Goal: Task Accomplishment & Management: Use online tool/utility

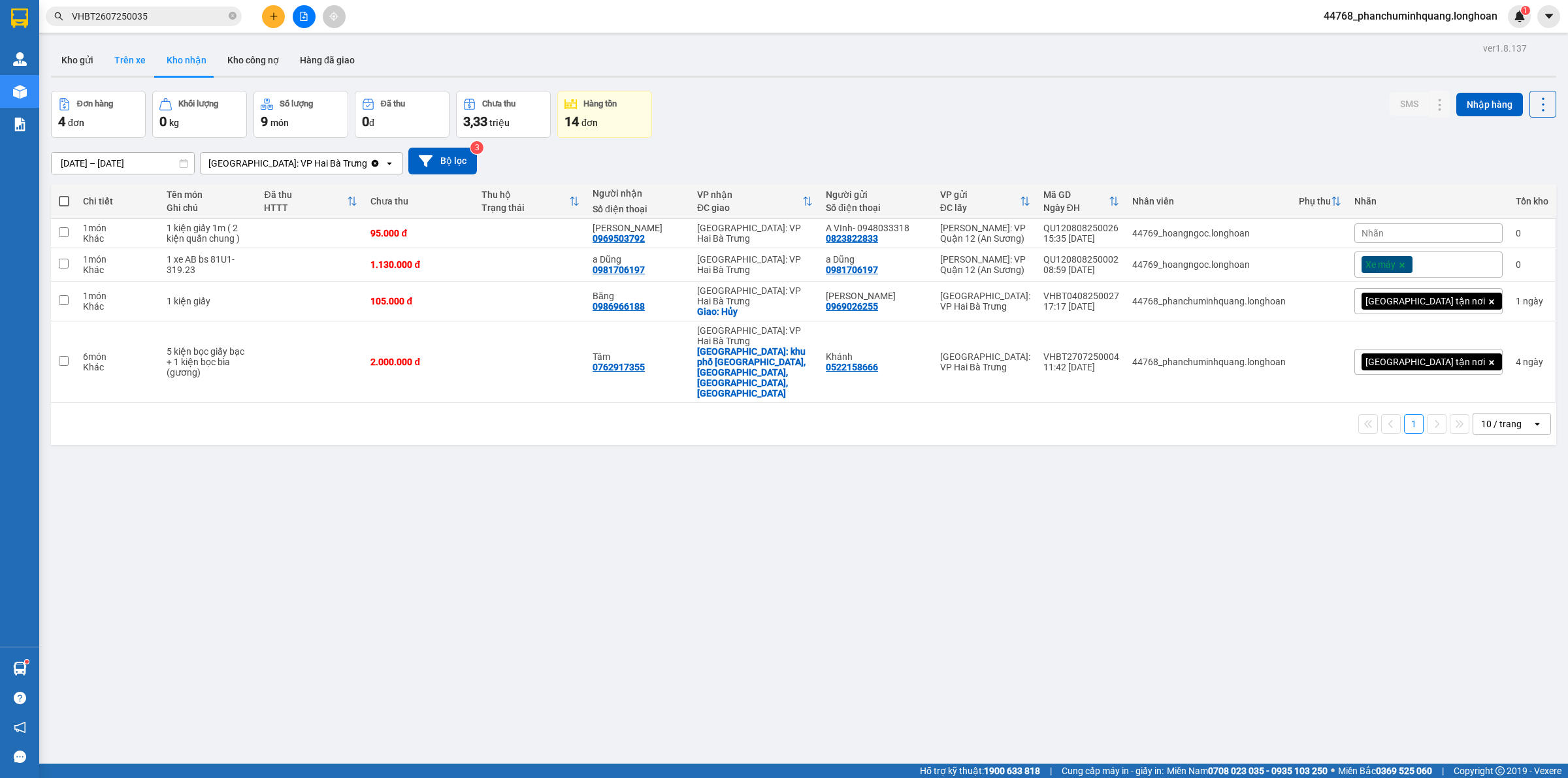
scroll to position [407, 0]
click at [73, 57] on button "Kho gửi" at bounding box center [78, 60] width 53 height 31
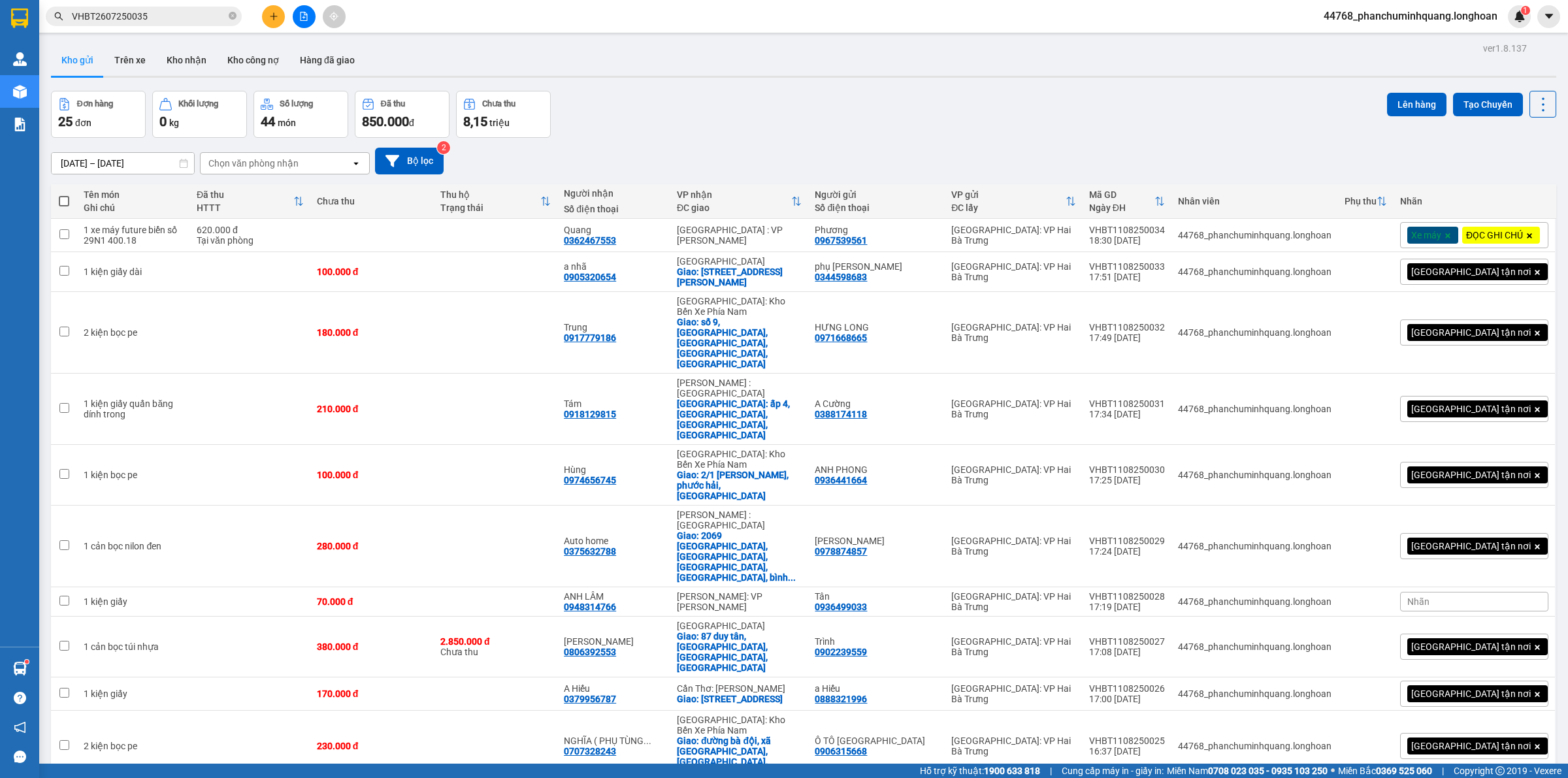
click at [1482, 665] on div "100 / trang" at bounding box center [1499, 658] width 79 height 23
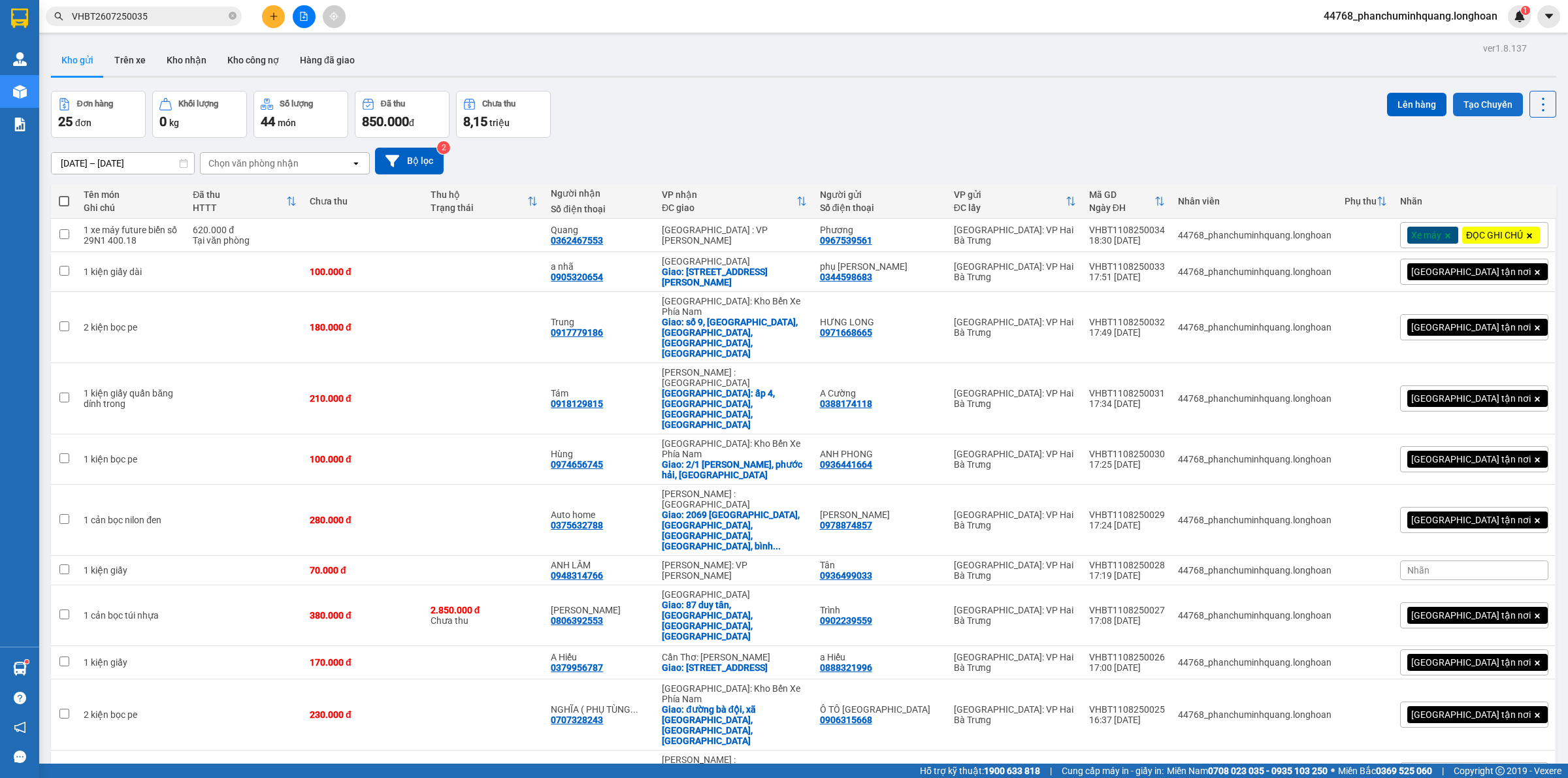
click at [1484, 113] on button "Tạo Chuyến" at bounding box center [1488, 105] width 70 height 23
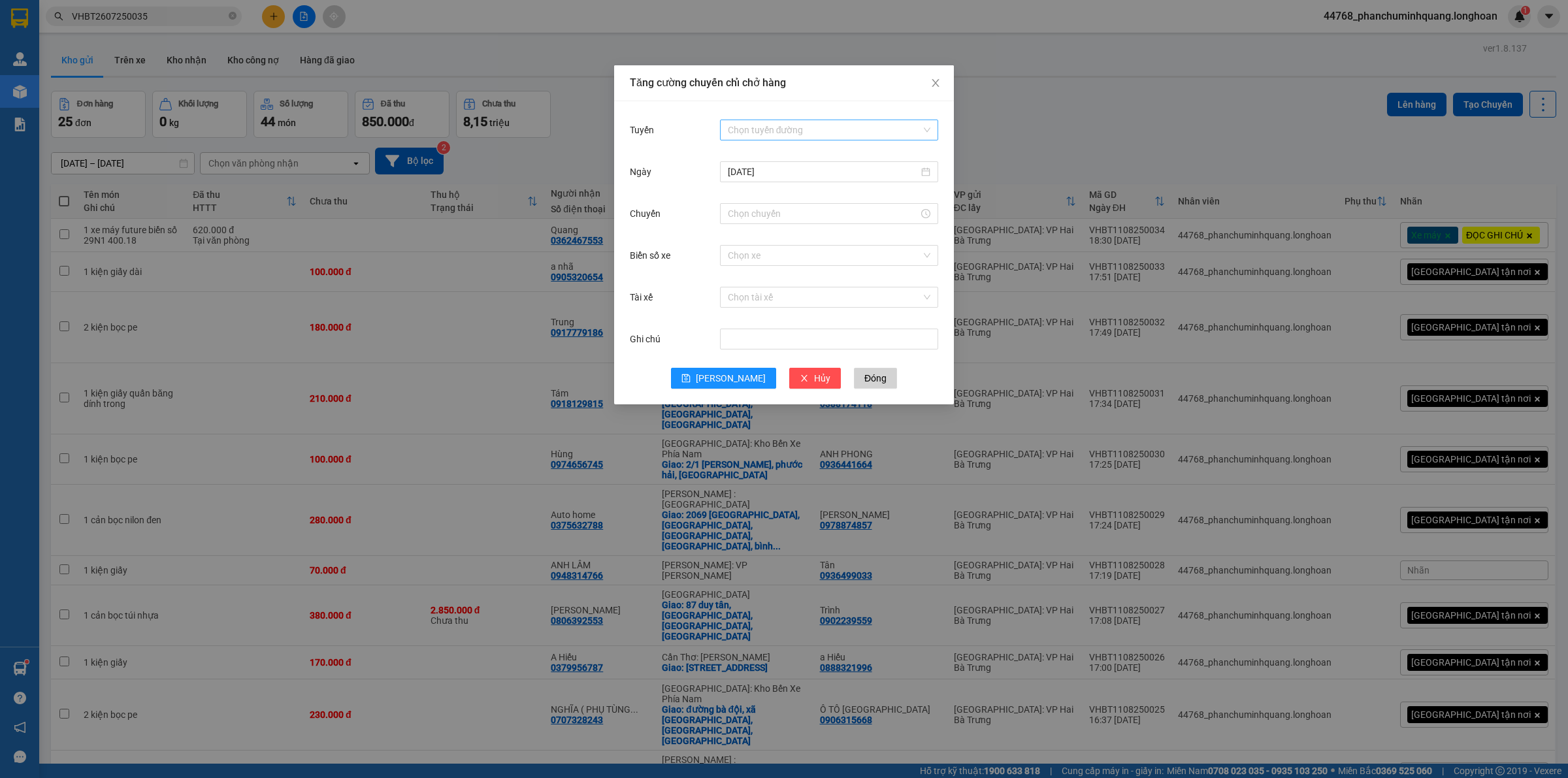
click at [757, 124] on input "Tuyến" at bounding box center [824, 130] width 193 height 19
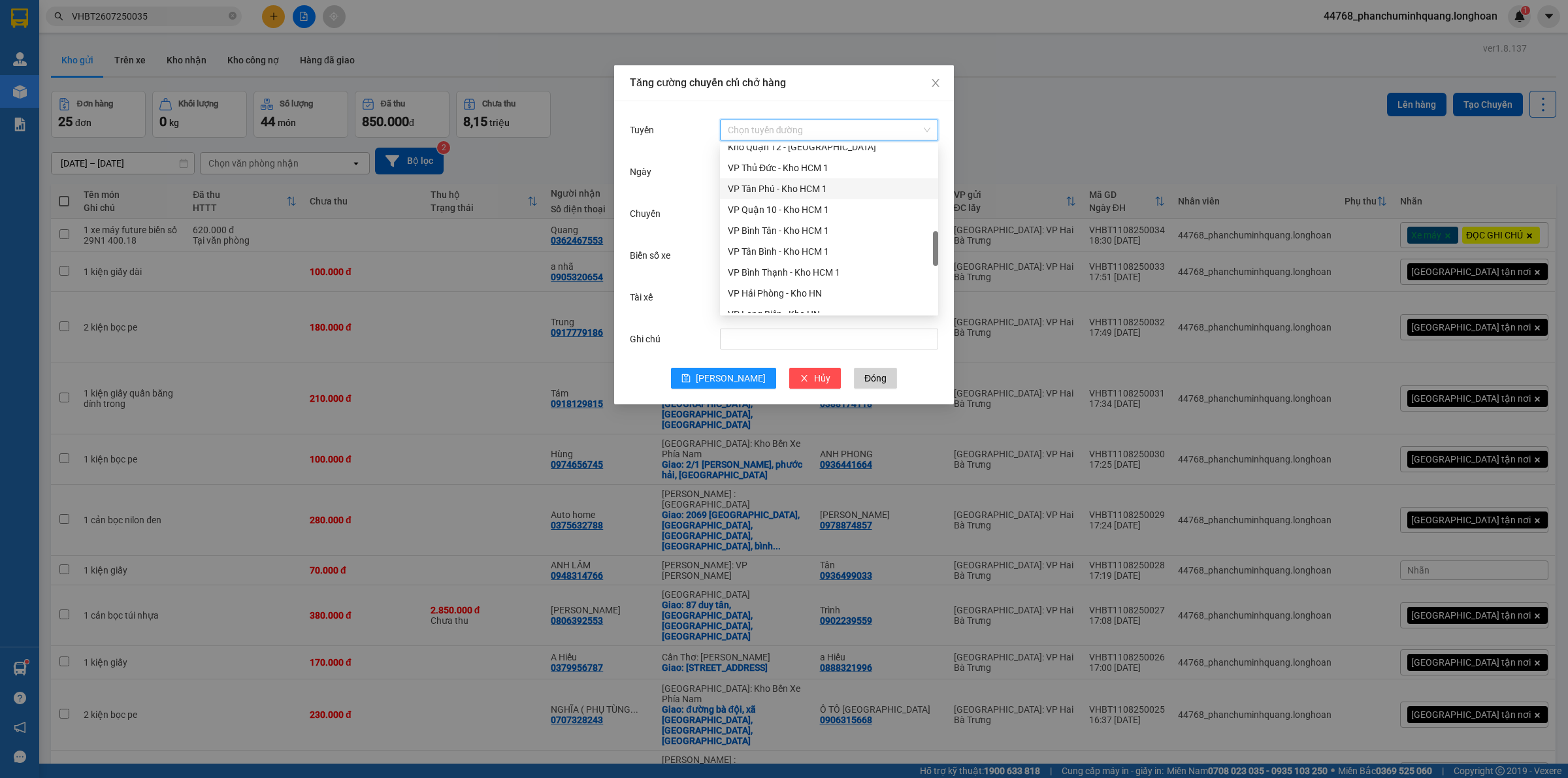
scroll to position [571, 0]
click at [789, 251] on div "VP Hai Bà Trưng - Kho HN" at bounding box center [829, 253] width 203 height 15
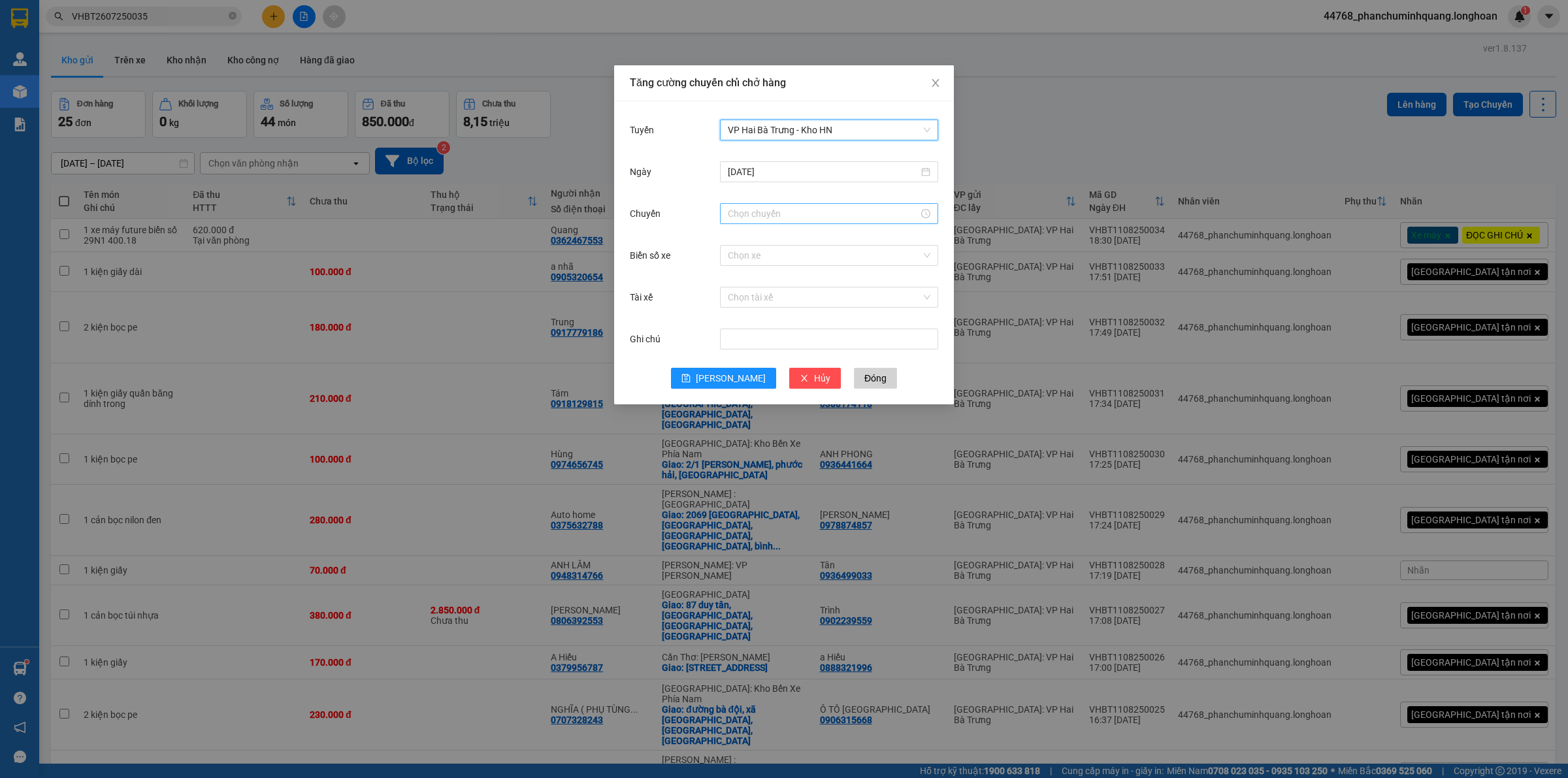
click at [775, 211] on input "Chuyến" at bounding box center [823, 213] width 191 height 15
click at [748, 385] on link "Bây giờ" at bounding box center [743, 390] width 31 height 11
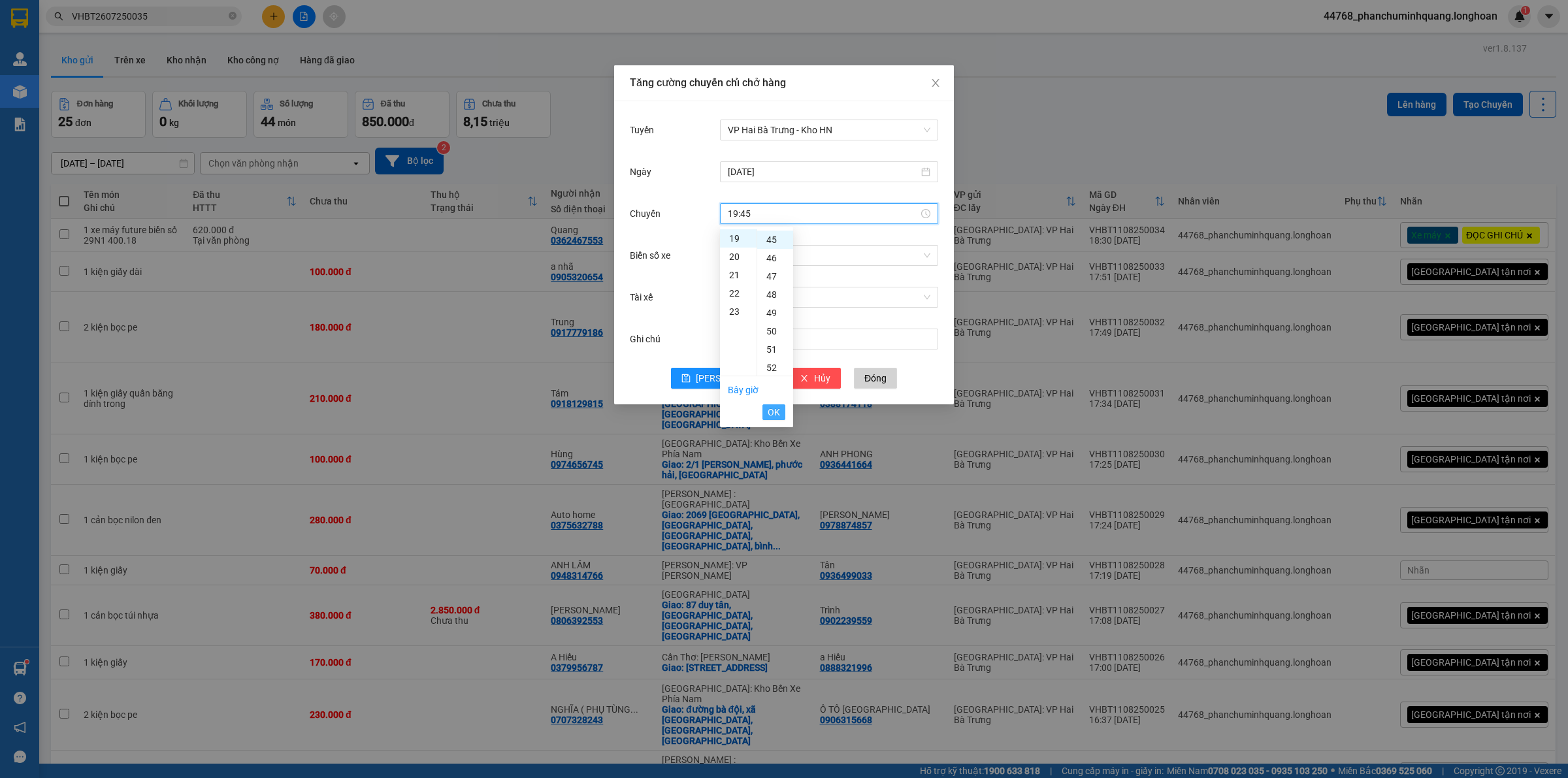
click at [781, 417] on button "OK" at bounding box center [774, 412] width 23 height 16
type input "19:45"
click at [811, 261] on input "Biển số xe" at bounding box center [824, 255] width 193 height 19
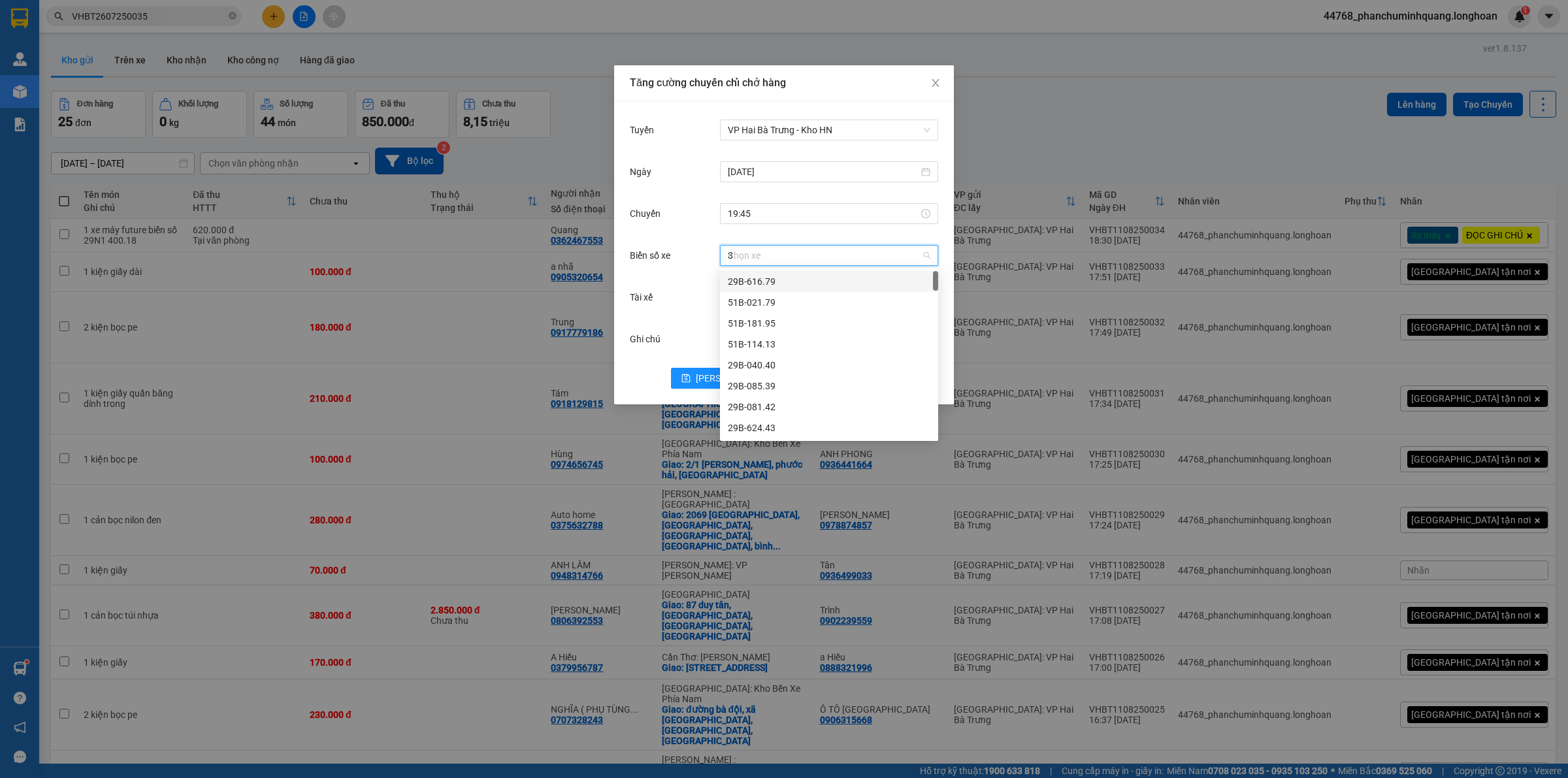
type input "31"
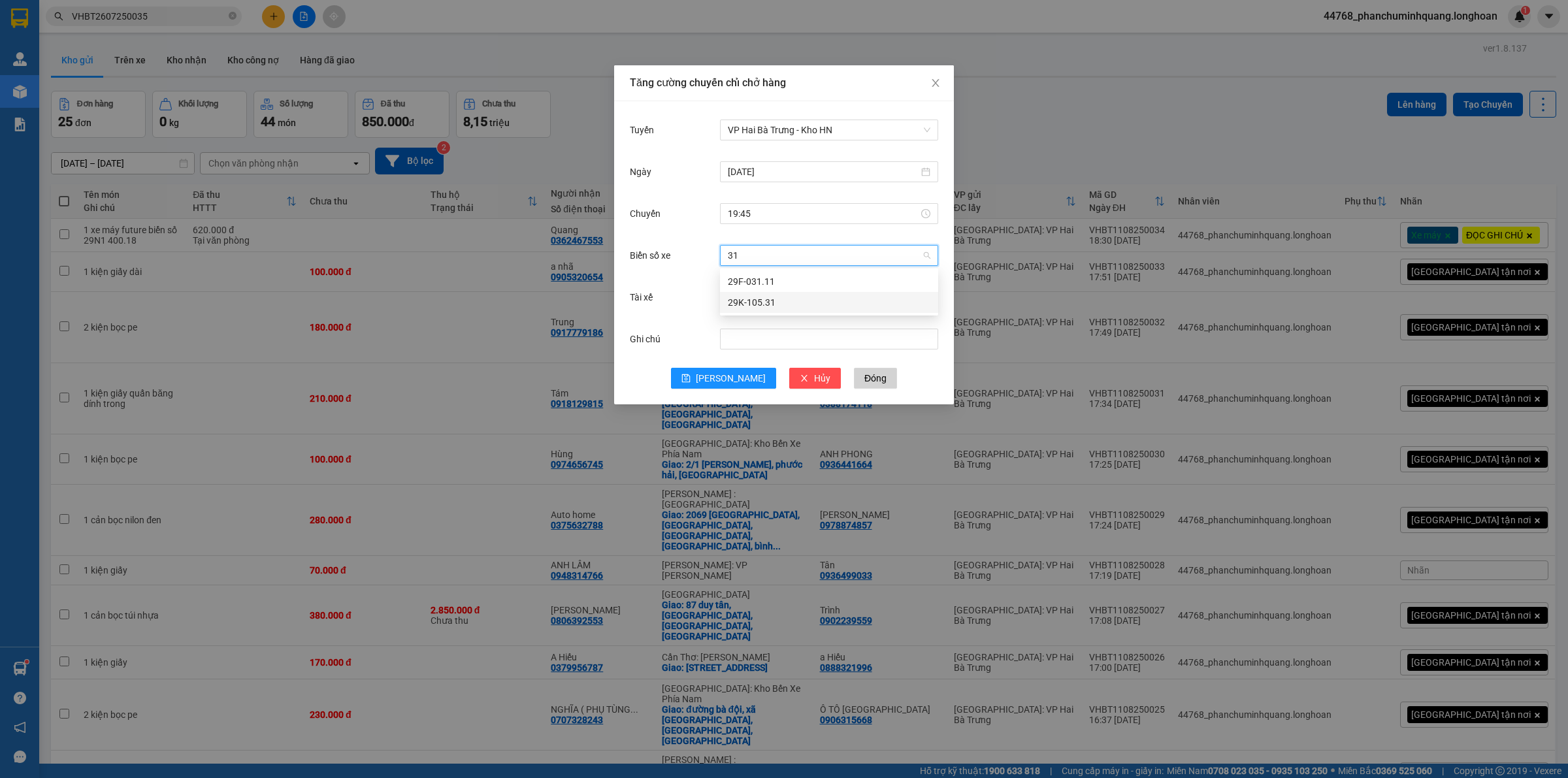
click at [791, 295] on div "29K-105.31" at bounding box center [829, 302] width 203 height 15
click at [760, 296] on input "Tài xế" at bounding box center [824, 297] width 193 height 19
type input "Sinh"
click at [763, 318] on div "[PERSON_NAME] sinh 0357.044.507" at bounding box center [829, 323] width 203 height 15
click at [734, 371] on span "[PERSON_NAME]" at bounding box center [731, 377] width 70 height 15
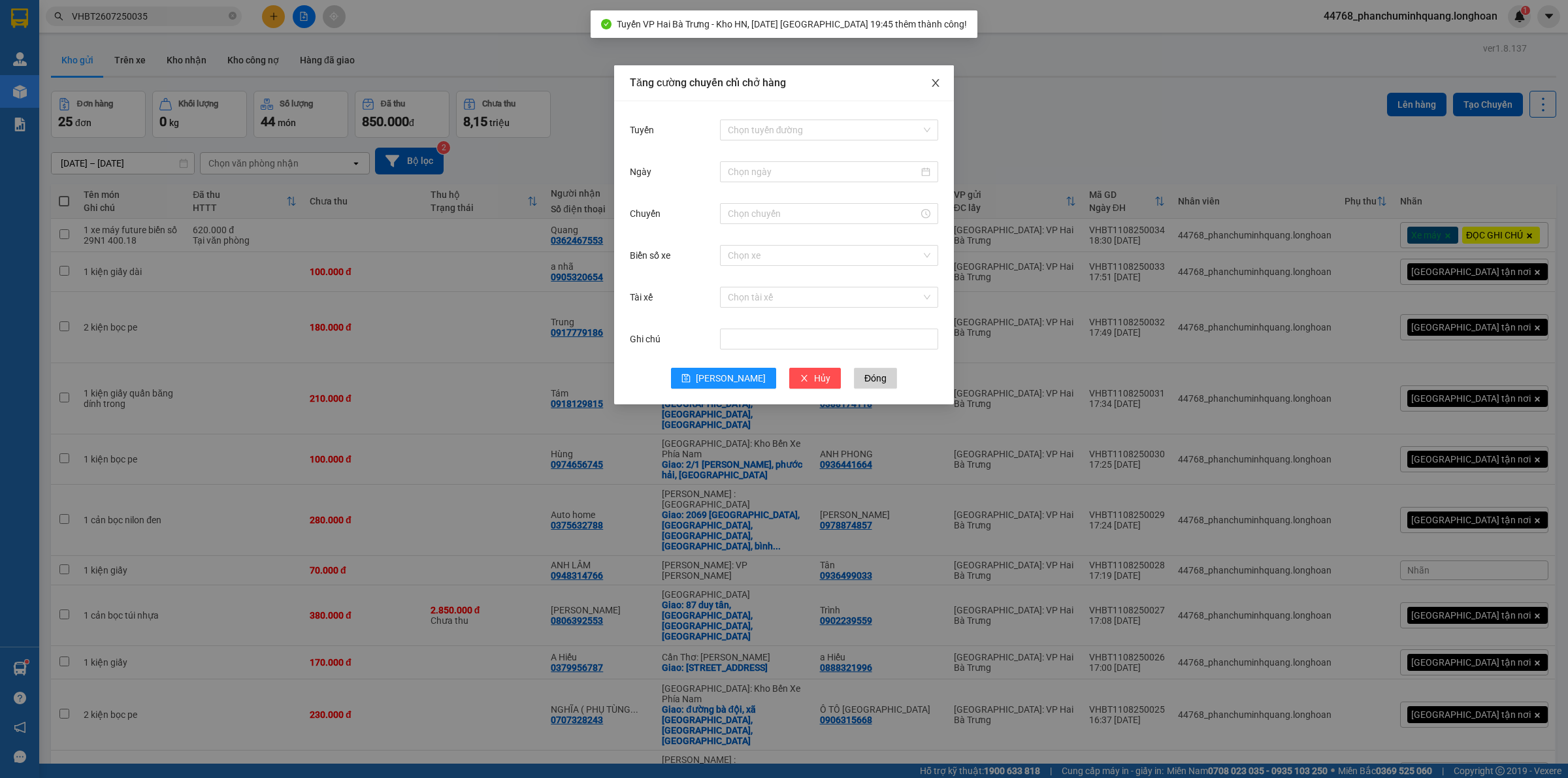
click at [936, 77] on span "Close" at bounding box center [935, 83] width 37 height 37
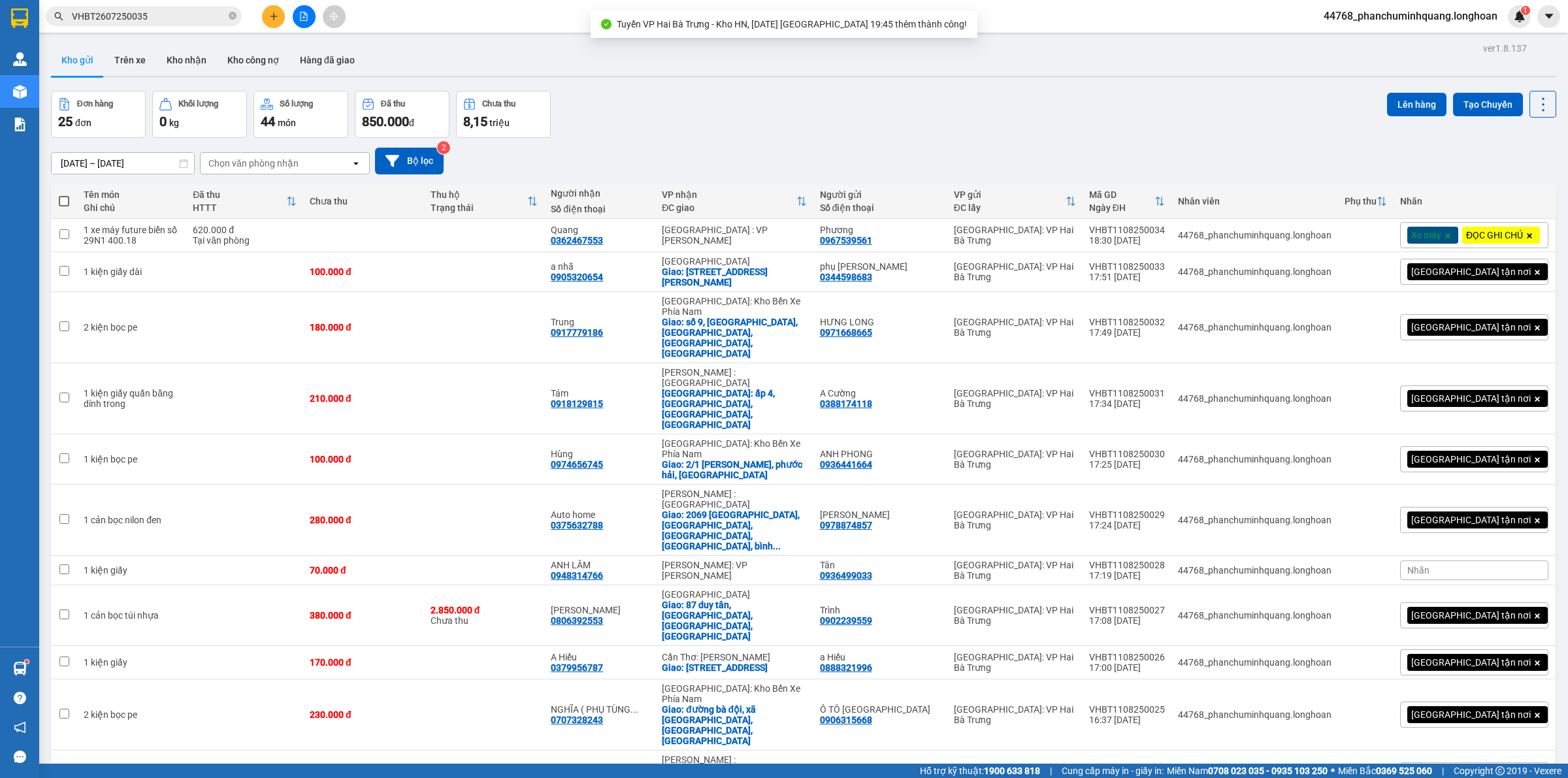
click at [60, 199] on span at bounding box center [64, 201] width 11 height 11
click at [64, 195] on input "checkbox" at bounding box center [64, 195] width 0 height 0
checkbox input "true"
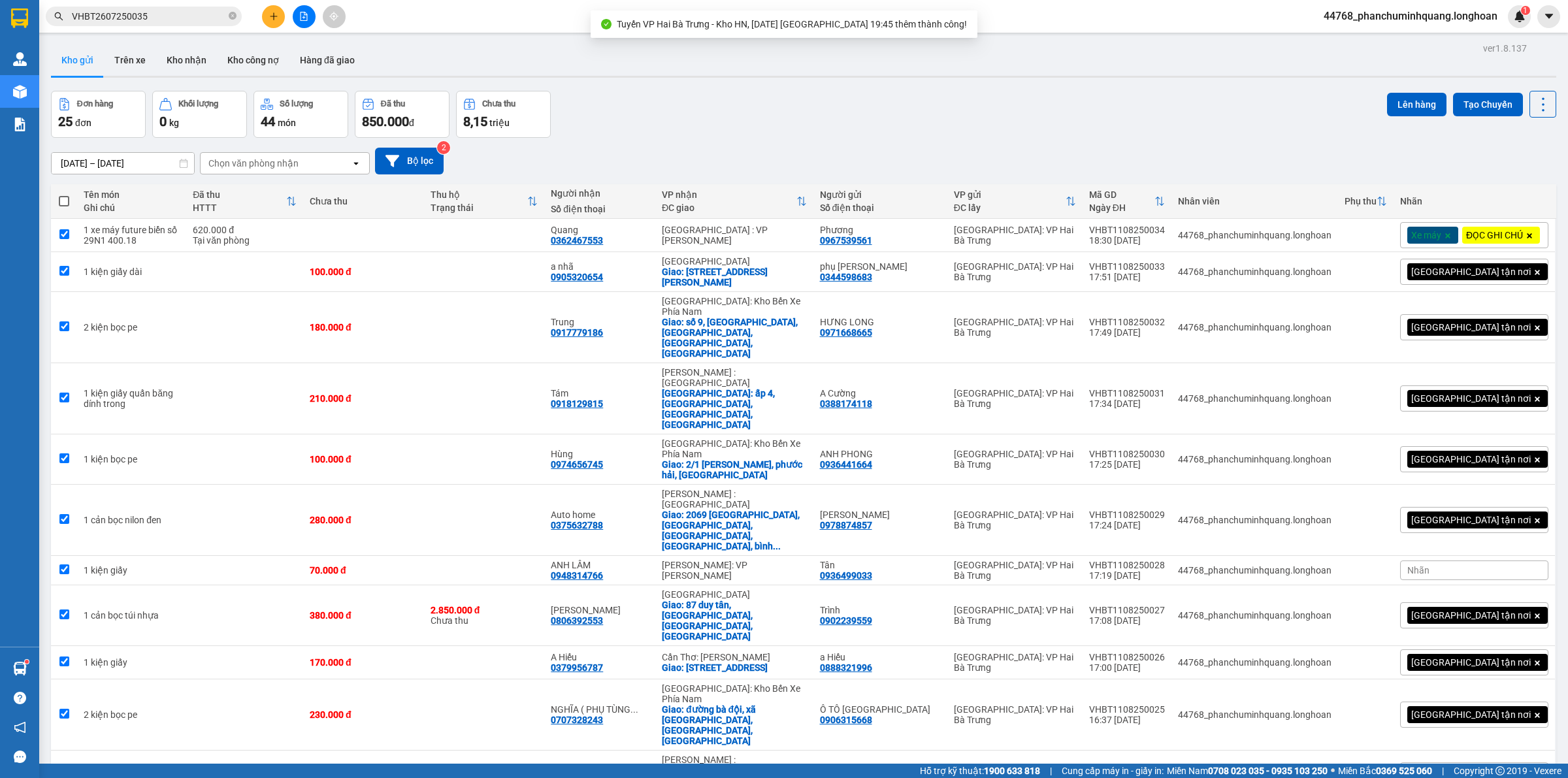
checkbox input "true"
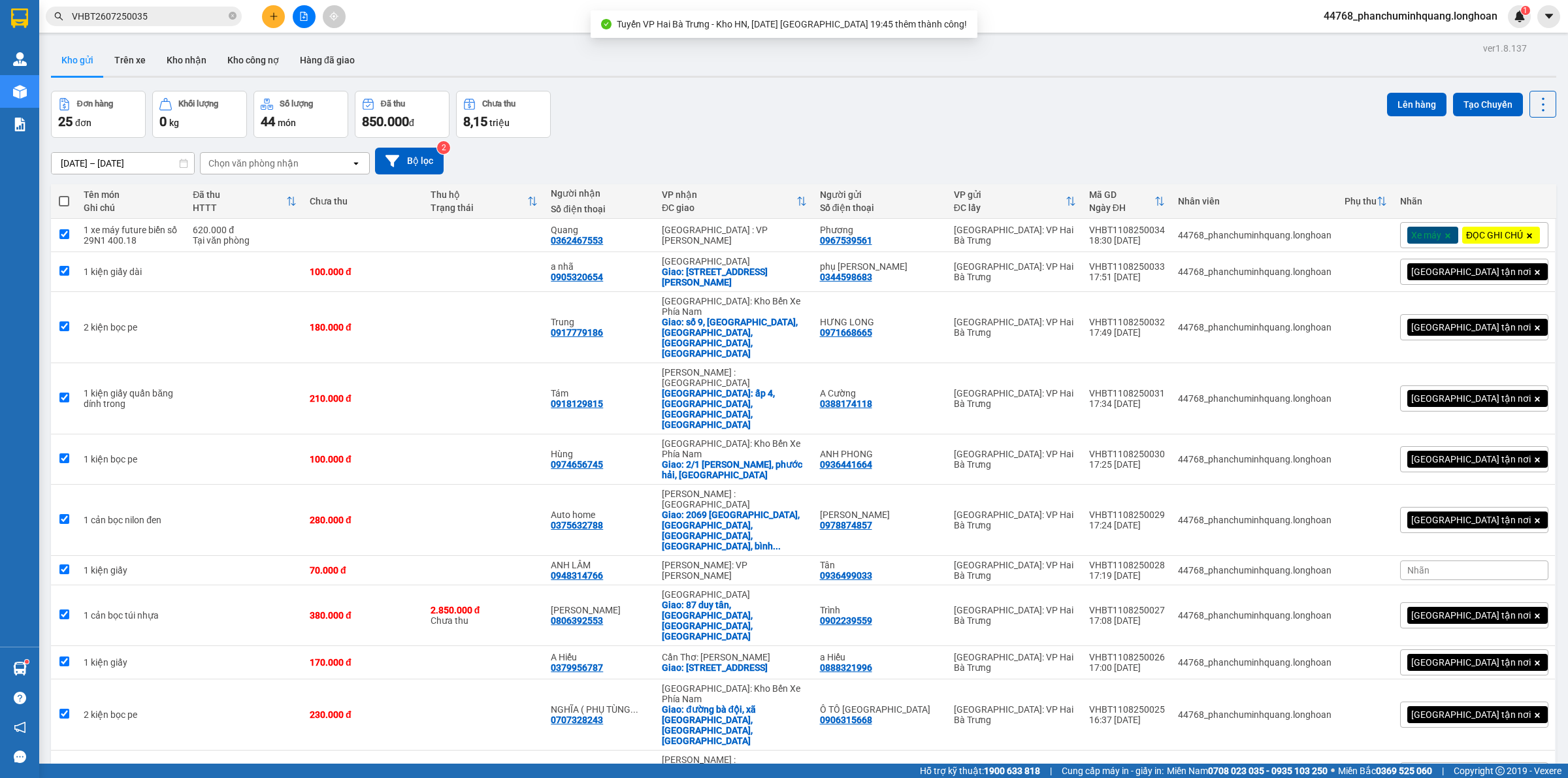
checkbox input "true"
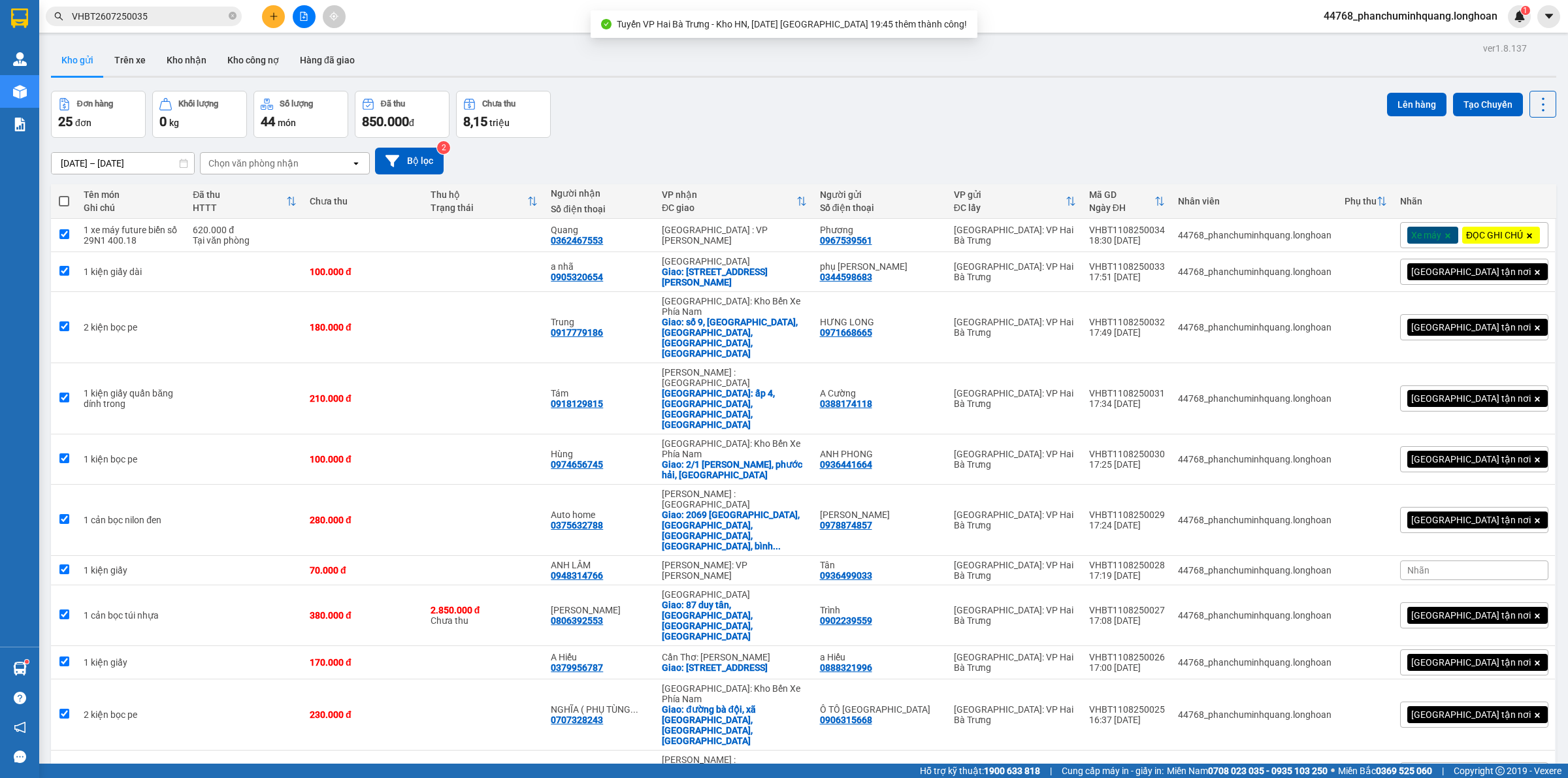
checkbox input "true"
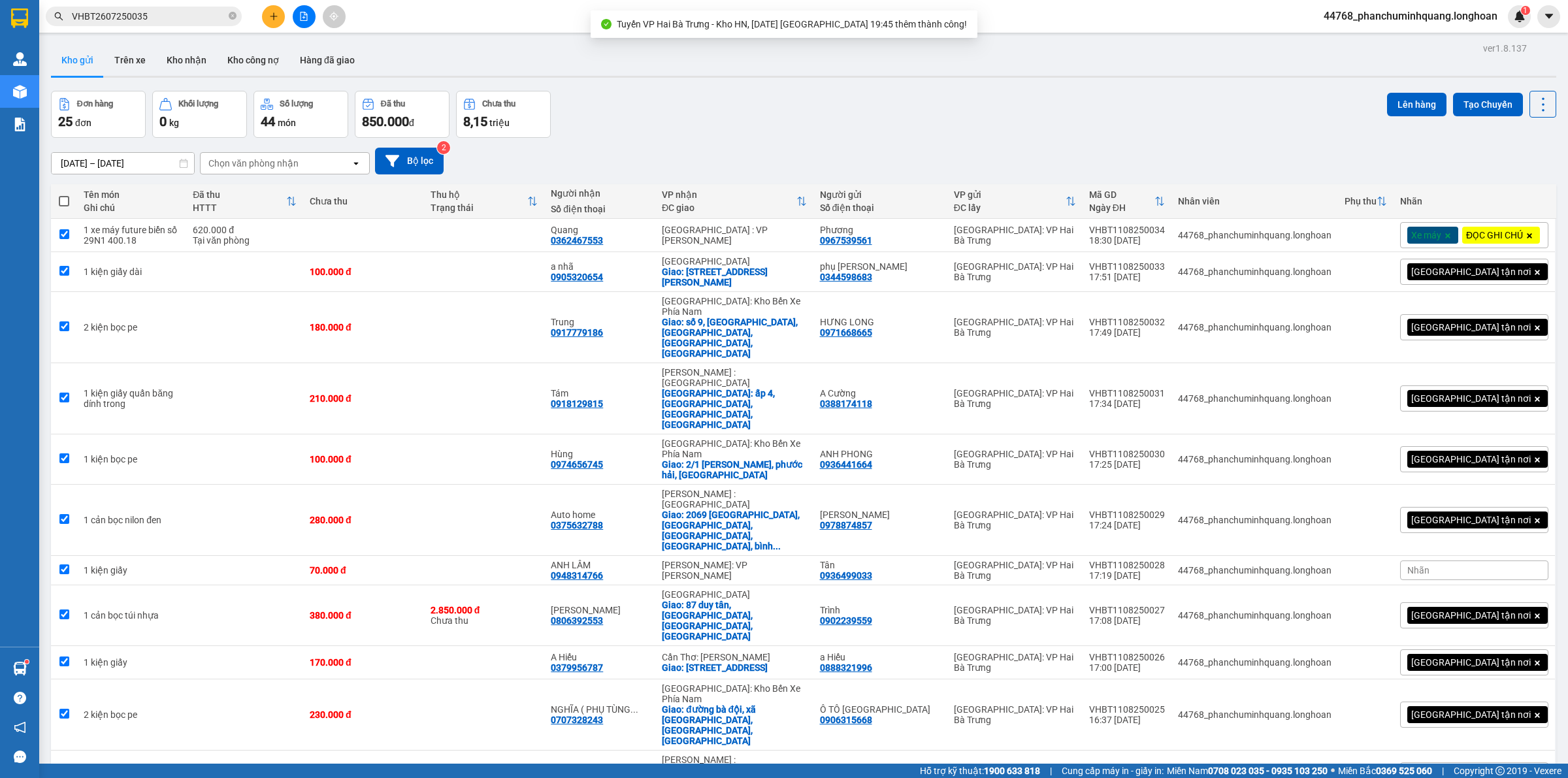
checkbox input "true"
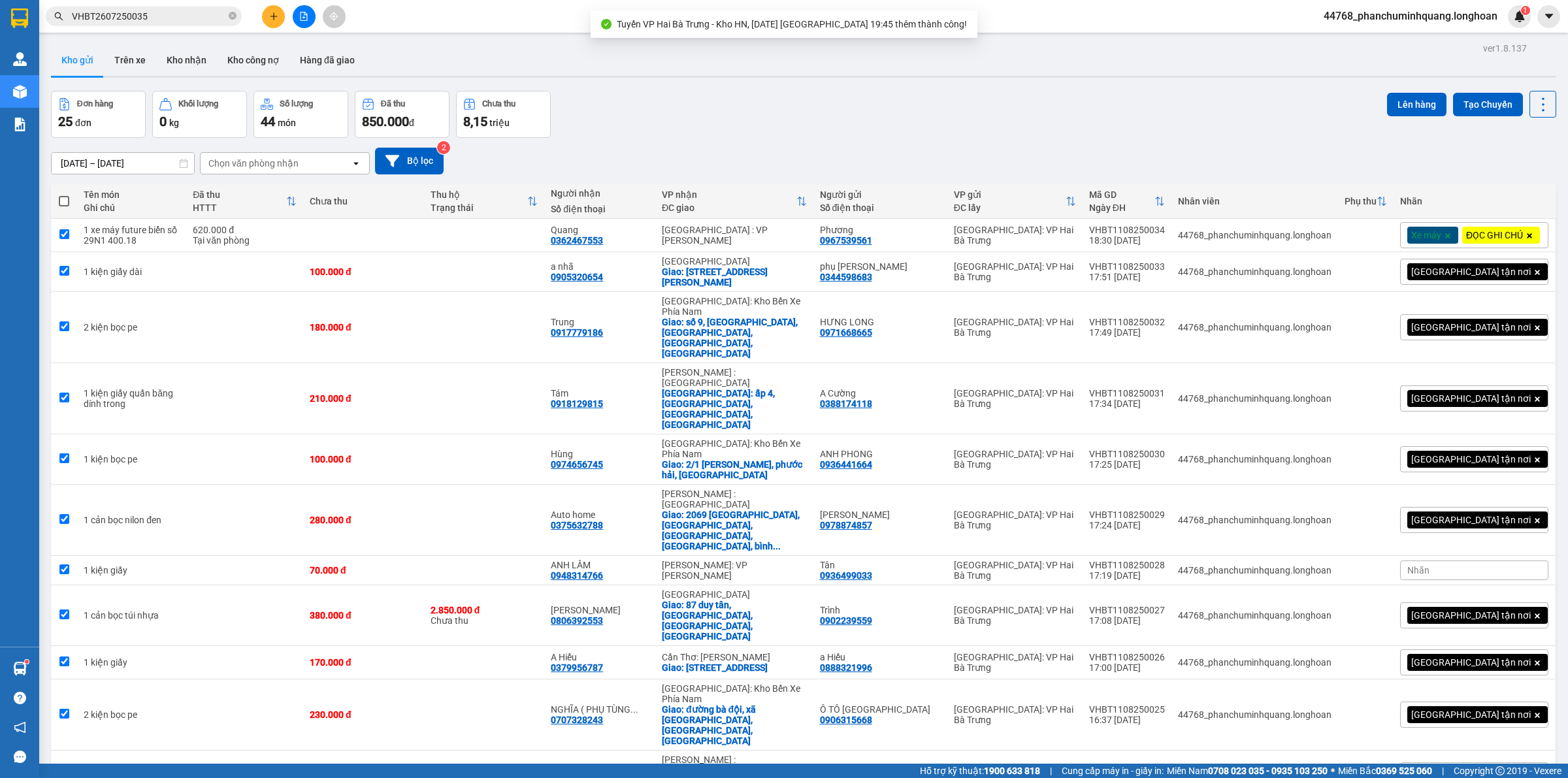
checkbox input "true"
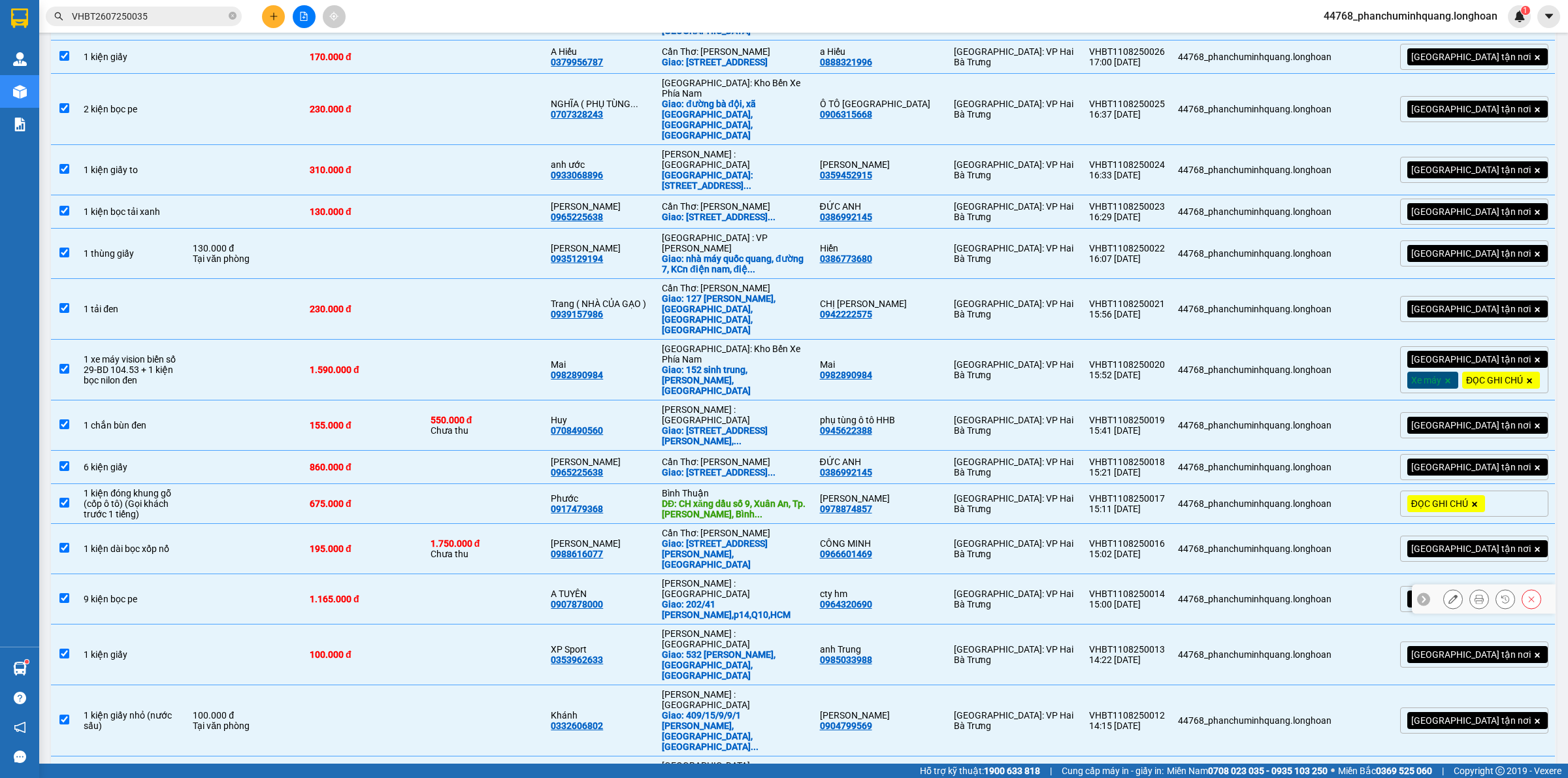
scroll to position [0, 0]
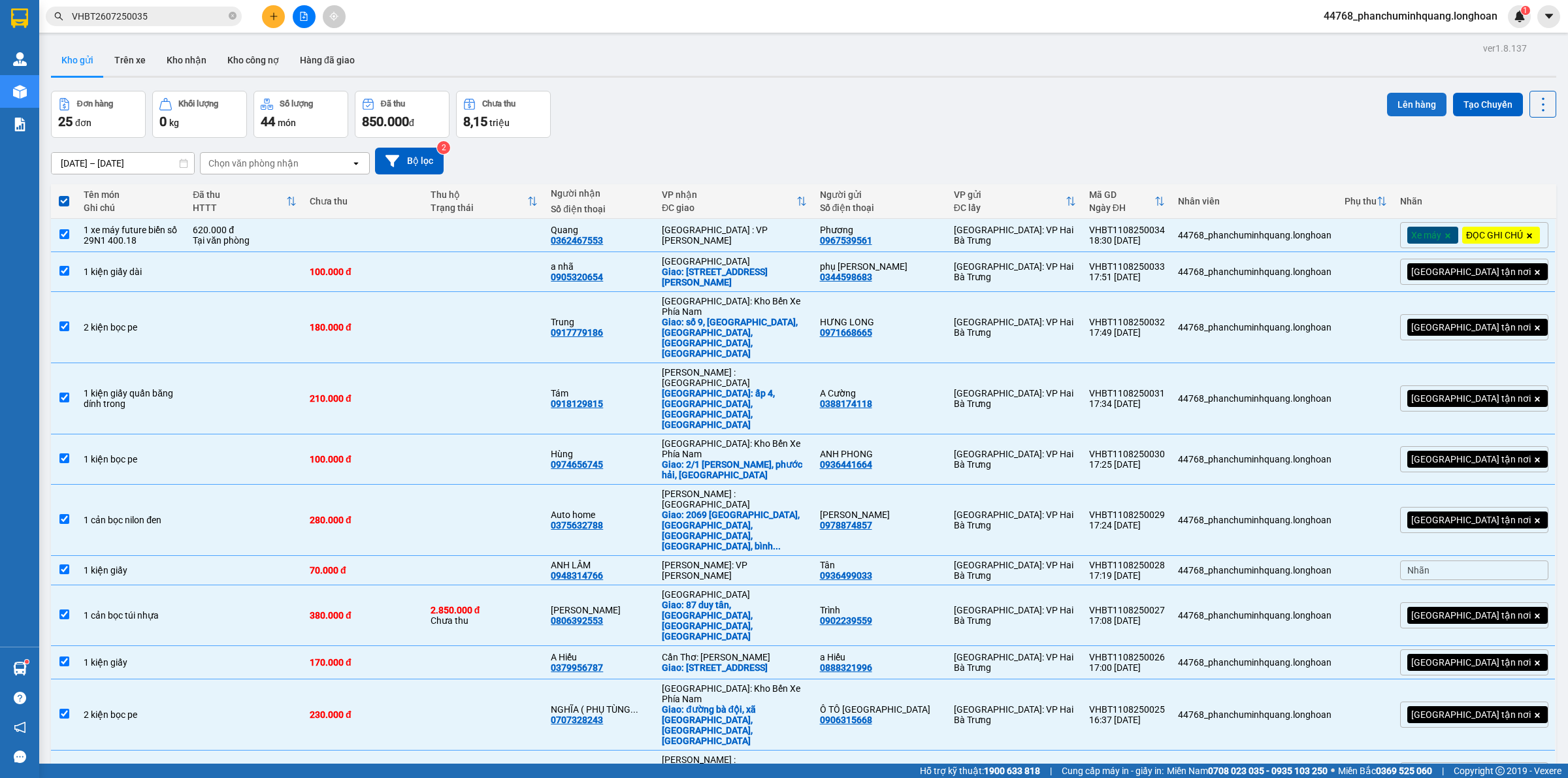
click at [1405, 93] on button "Lên hàng" at bounding box center [1417, 105] width 59 height 23
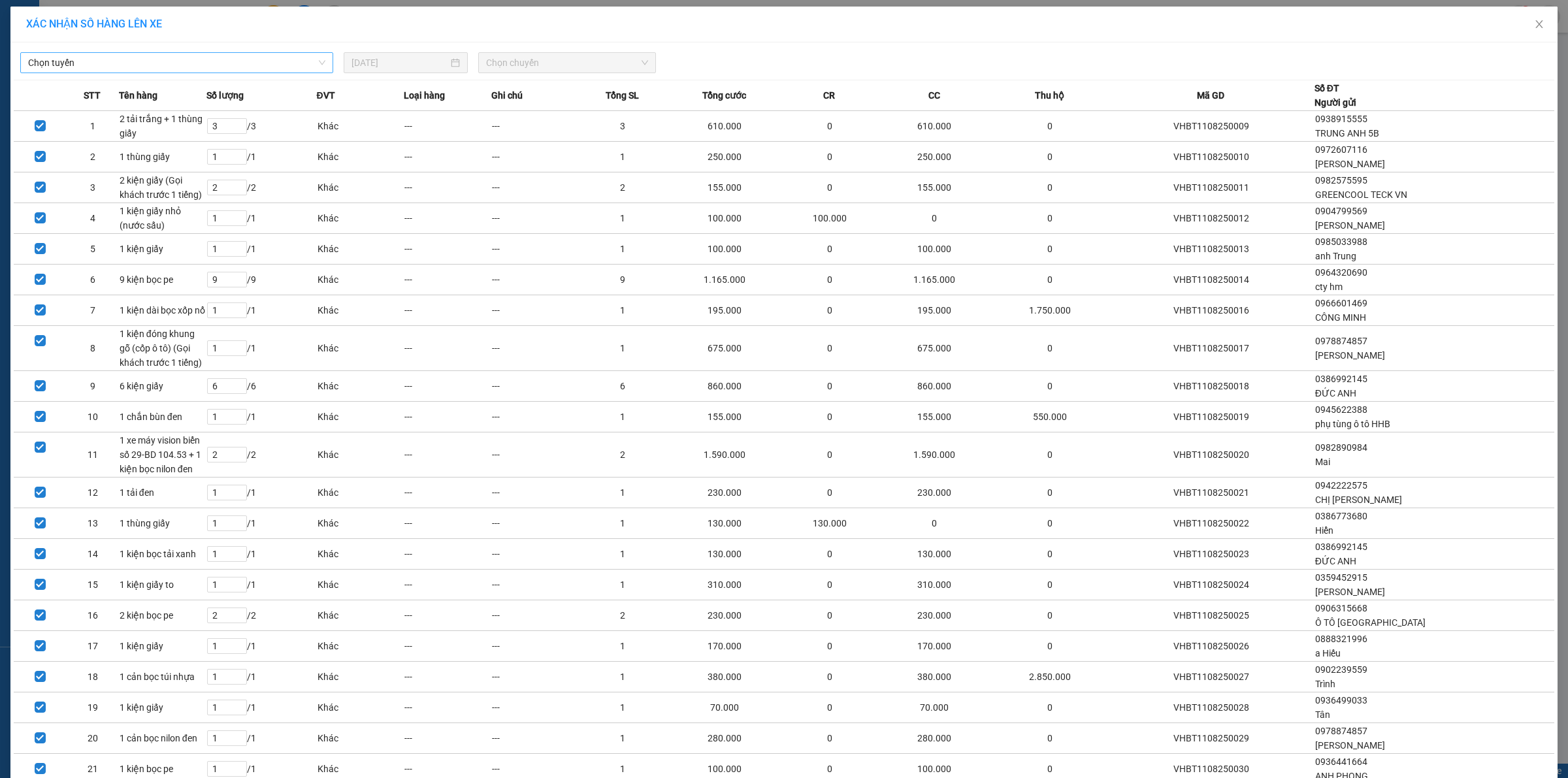
click at [287, 67] on span "Chọn tuyến" at bounding box center [177, 63] width 297 height 19
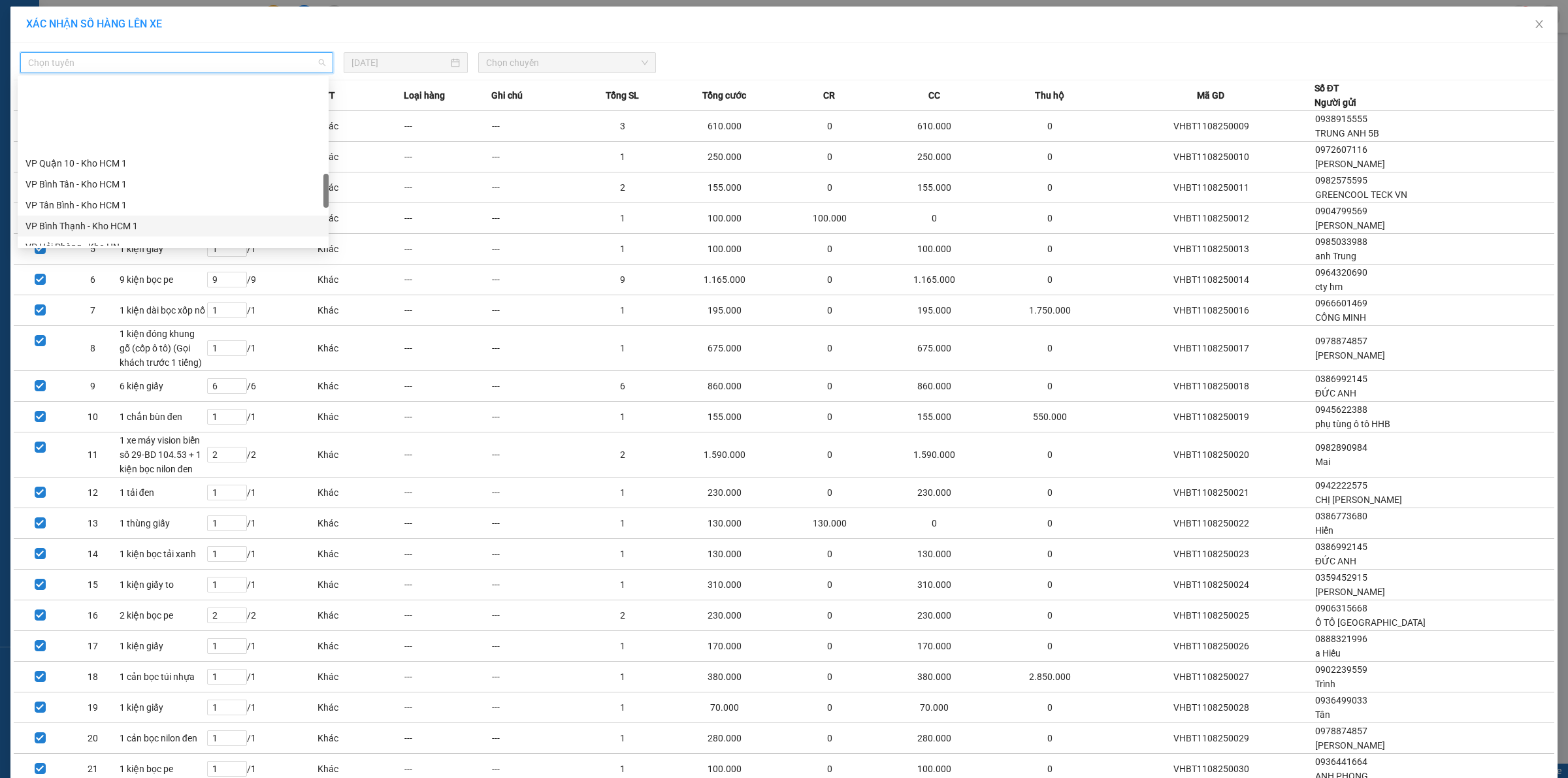
scroll to position [571, 0]
click at [119, 211] on div "VP Hai Bà Trưng - Kho HN" at bounding box center [173, 207] width 295 height 15
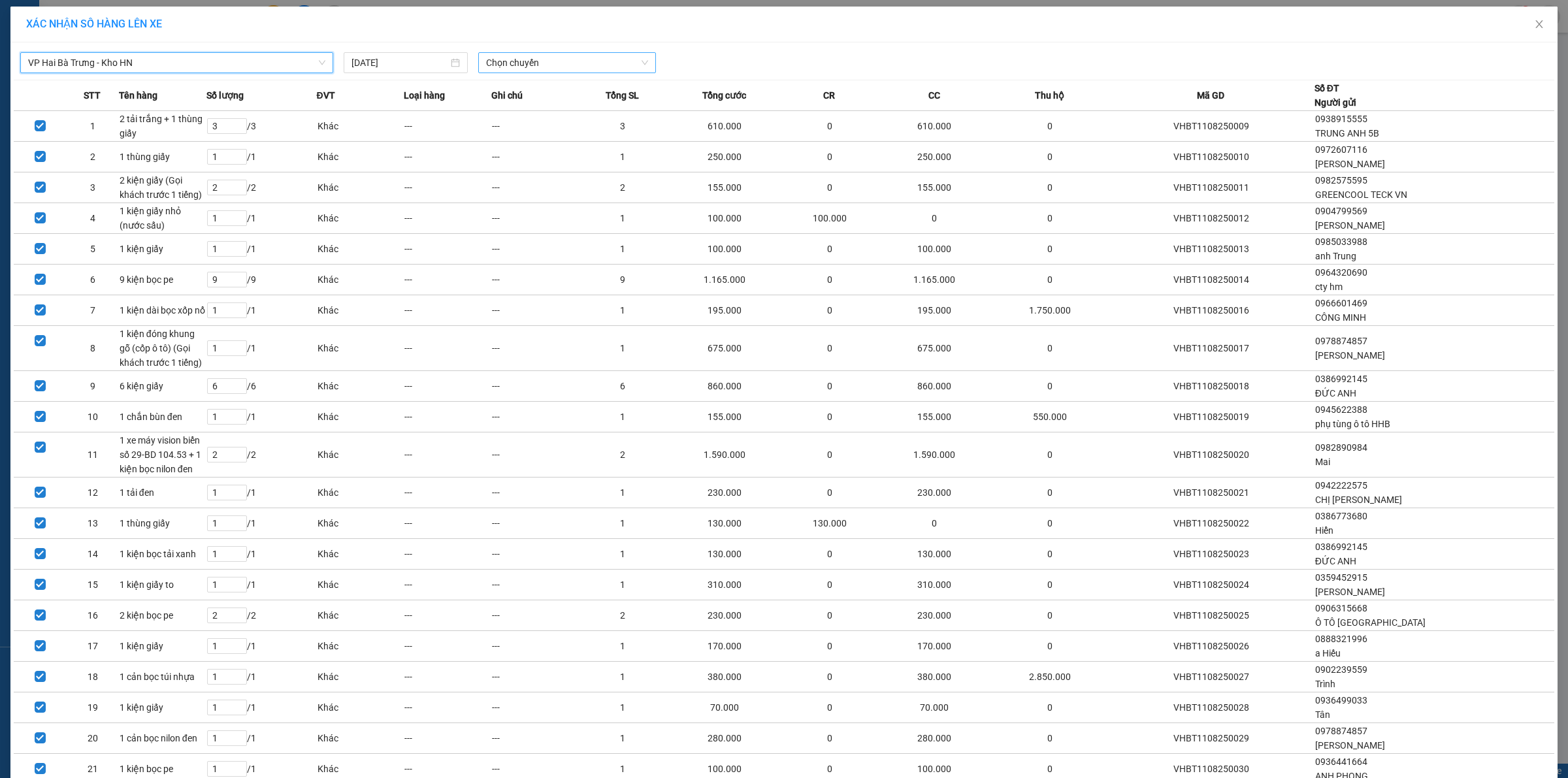
click at [553, 61] on span "Chọn chuyến" at bounding box center [568, 63] width 163 height 19
click at [524, 123] on div "19:45 (TC) - 29K-105.31" at bounding box center [532, 130] width 102 height 15
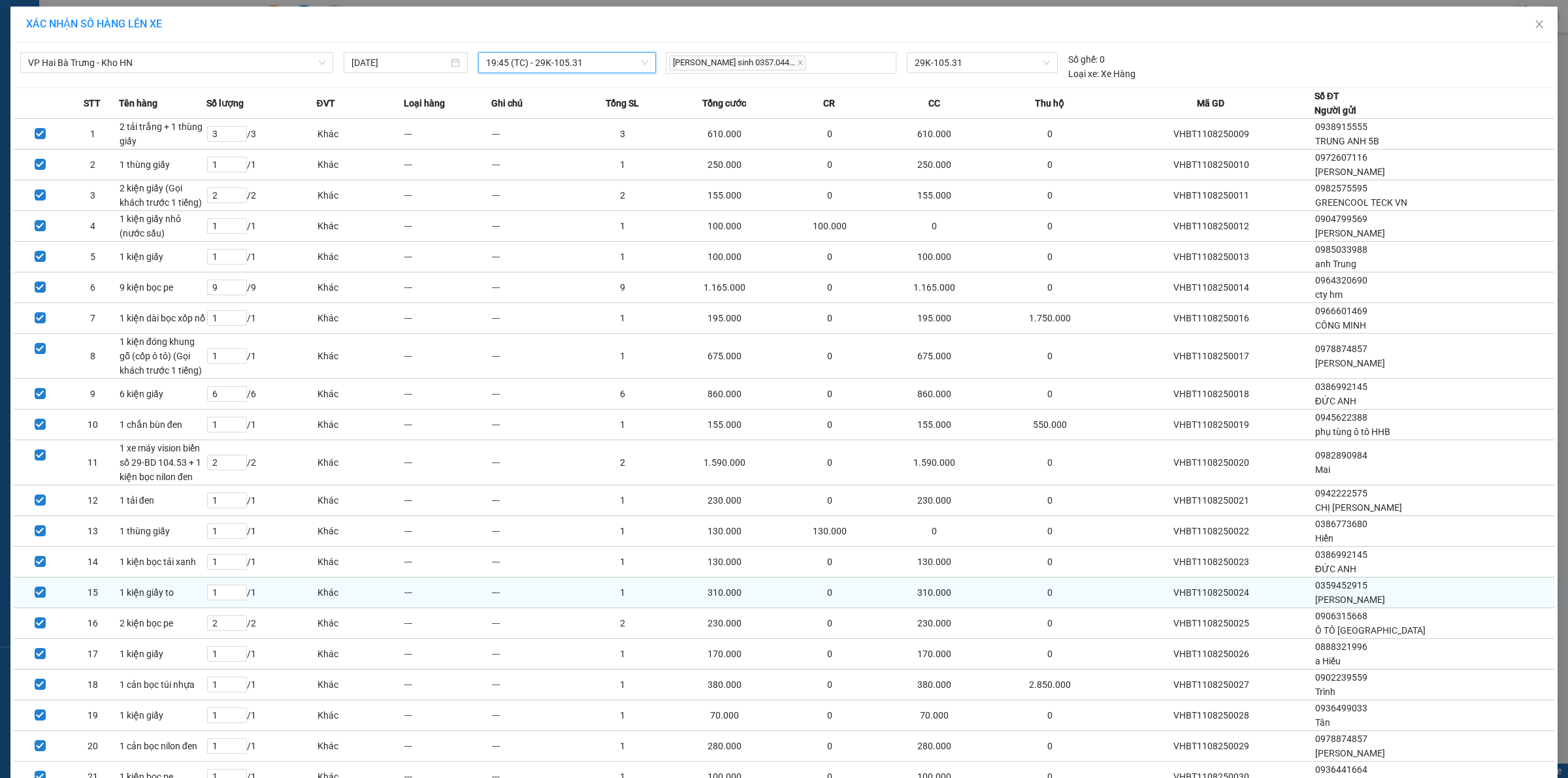
scroll to position [230, 0]
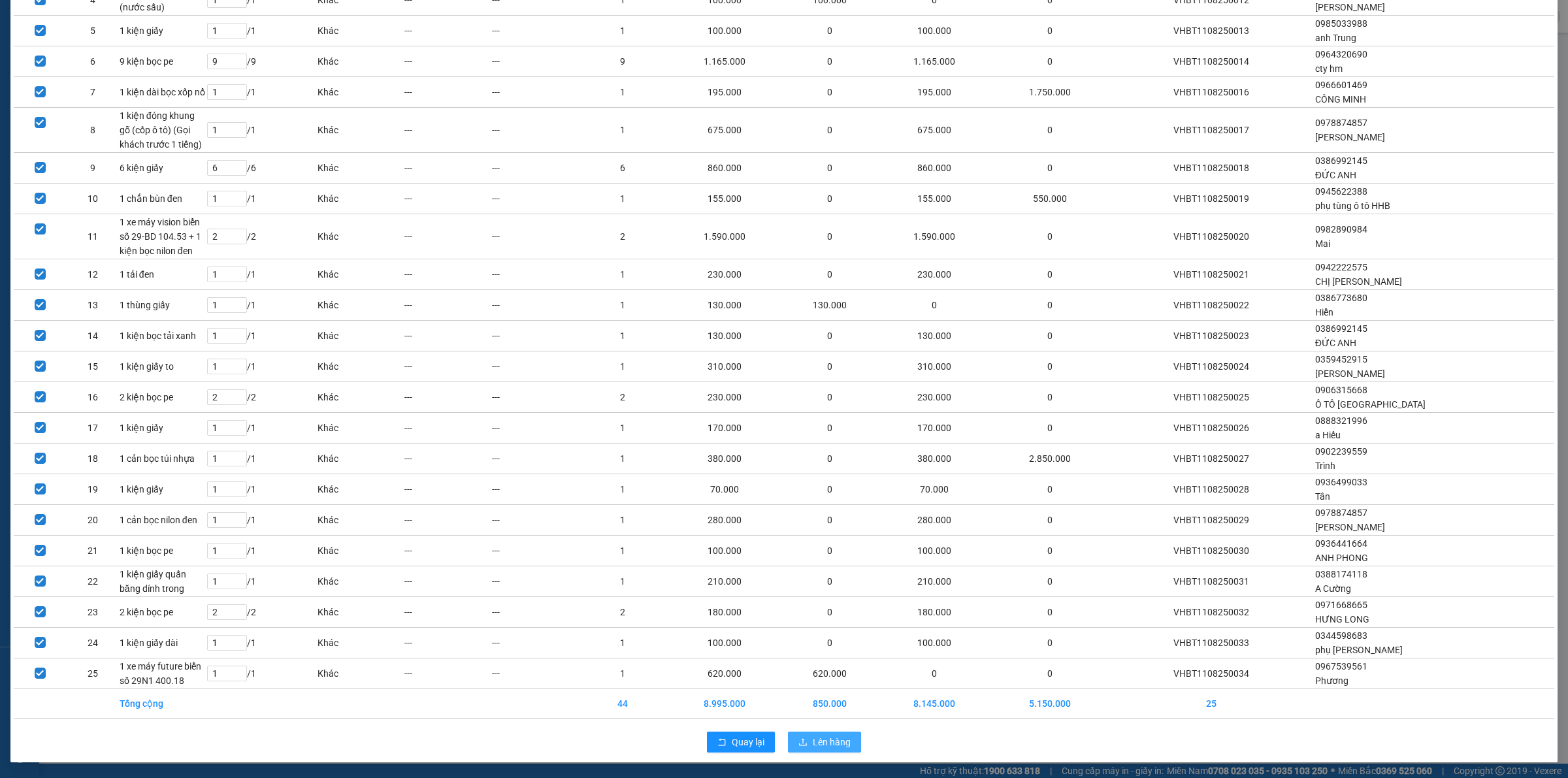
click at [828, 743] on span "Lên hàng" at bounding box center [832, 742] width 38 height 15
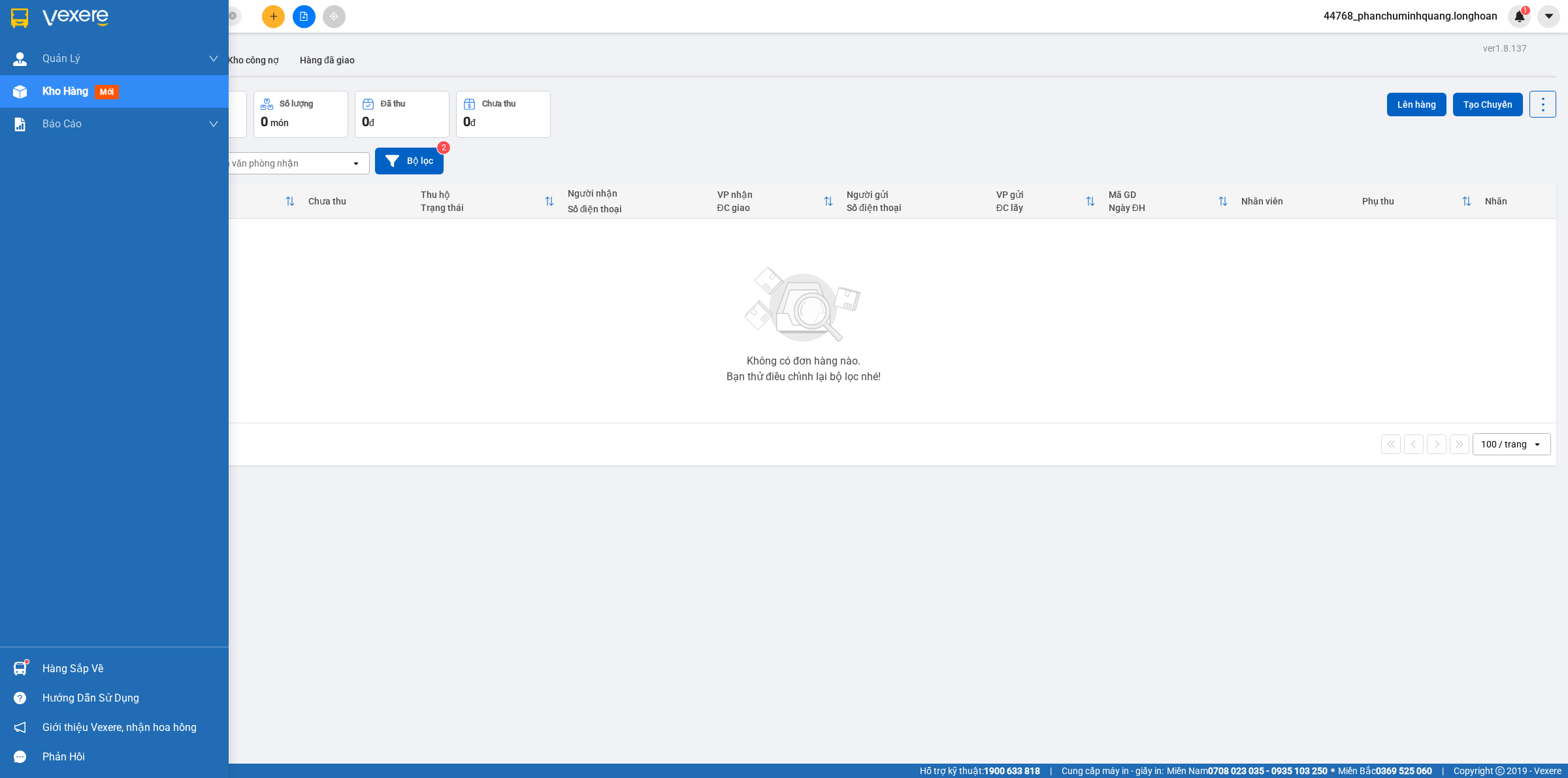
click at [29, 16] on div at bounding box center [20, 18] width 23 height 23
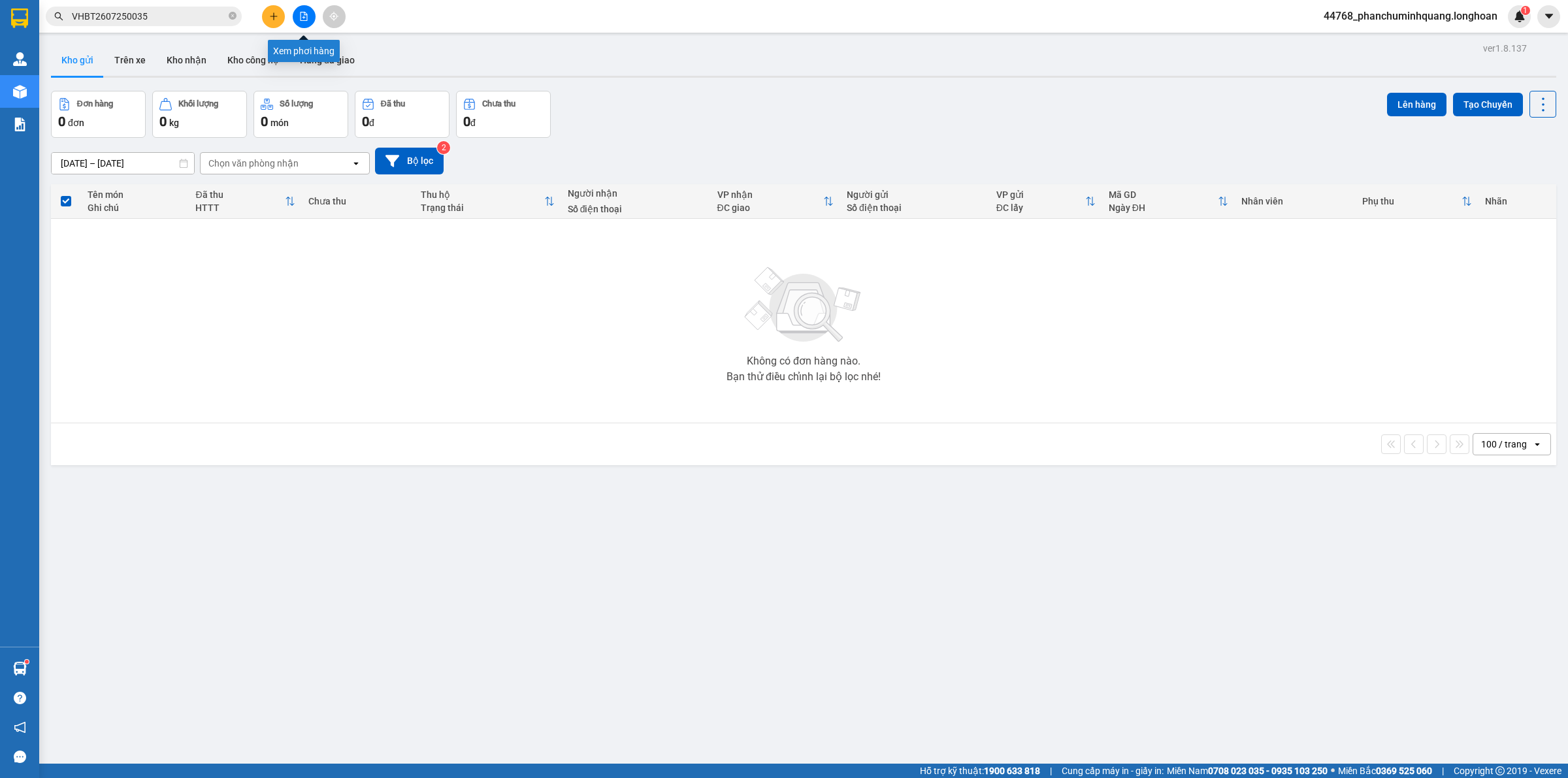
click at [309, 16] on button at bounding box center [305, 16] width 23 height 23
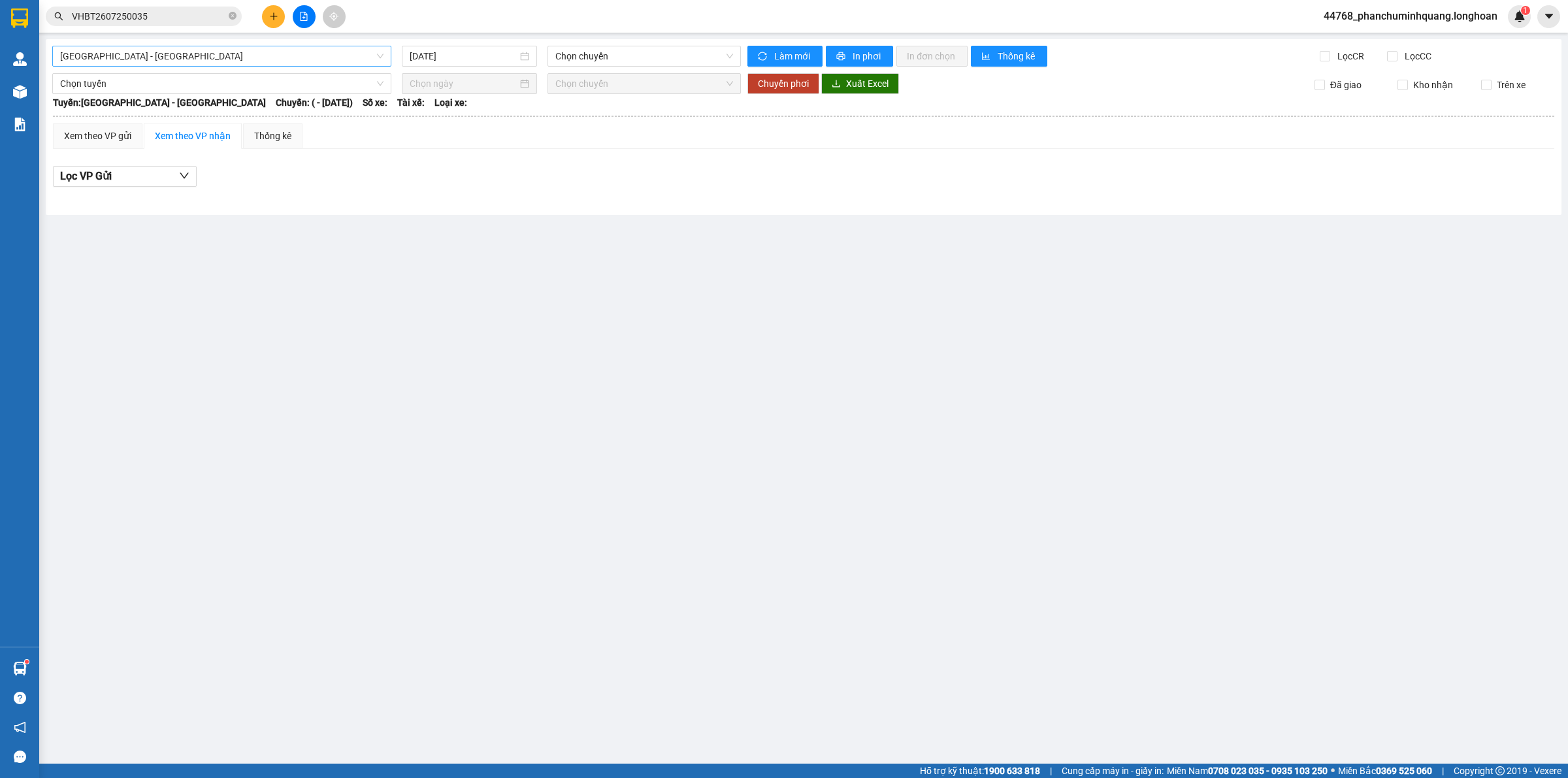
click at [348, 59] on span "[GEOGRAPHIC_DATA] - [GEOGRAPHIC_DATA]" at bounding box center [221, 56] width 323 height 19
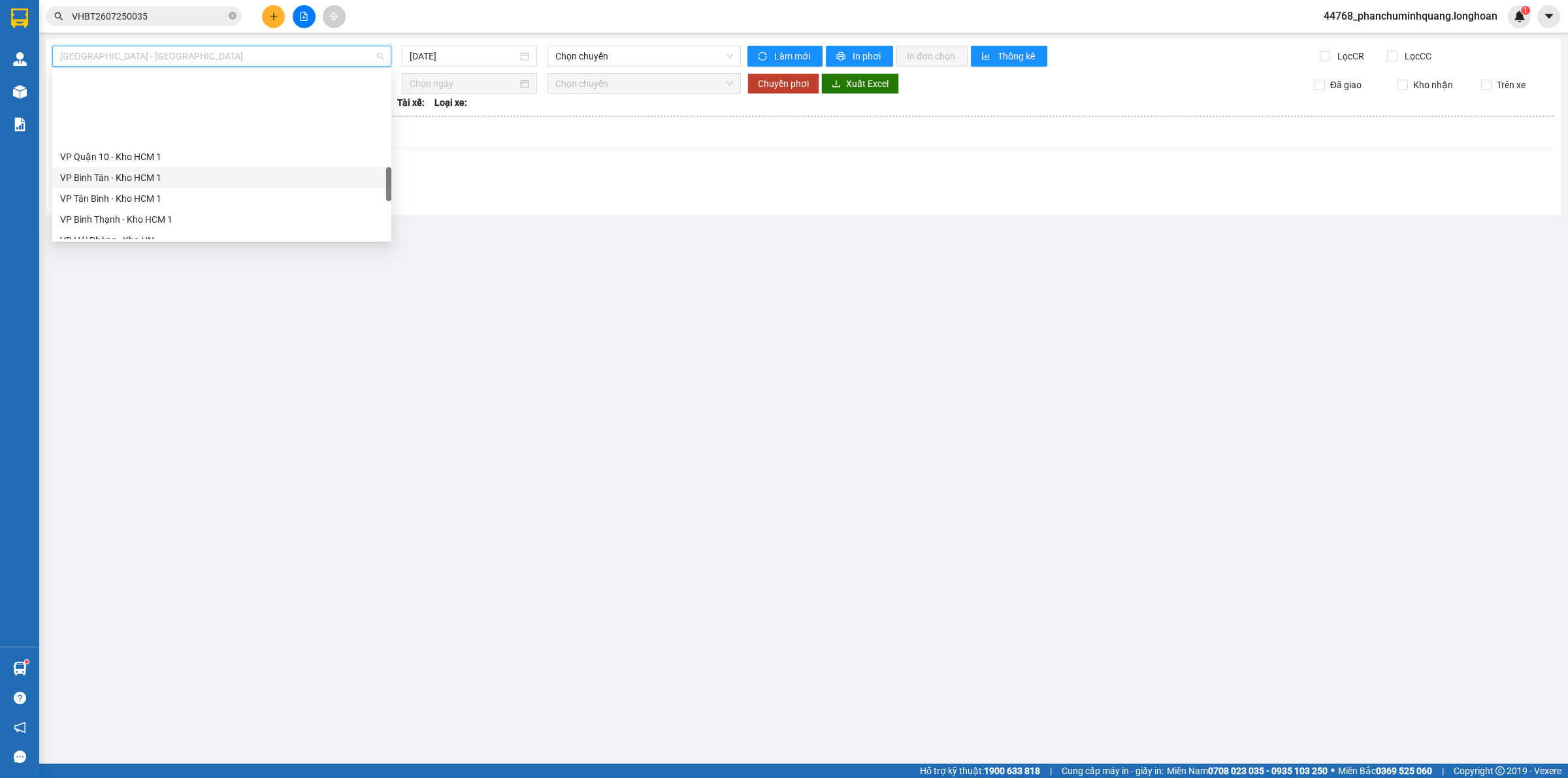
scroll to position [571, 0]
click at [167, 195] on div "VP Hai Bà Trưng - Kho HN" at bounding box center [221, 200] width 323 height 15
type input "[DATE]"
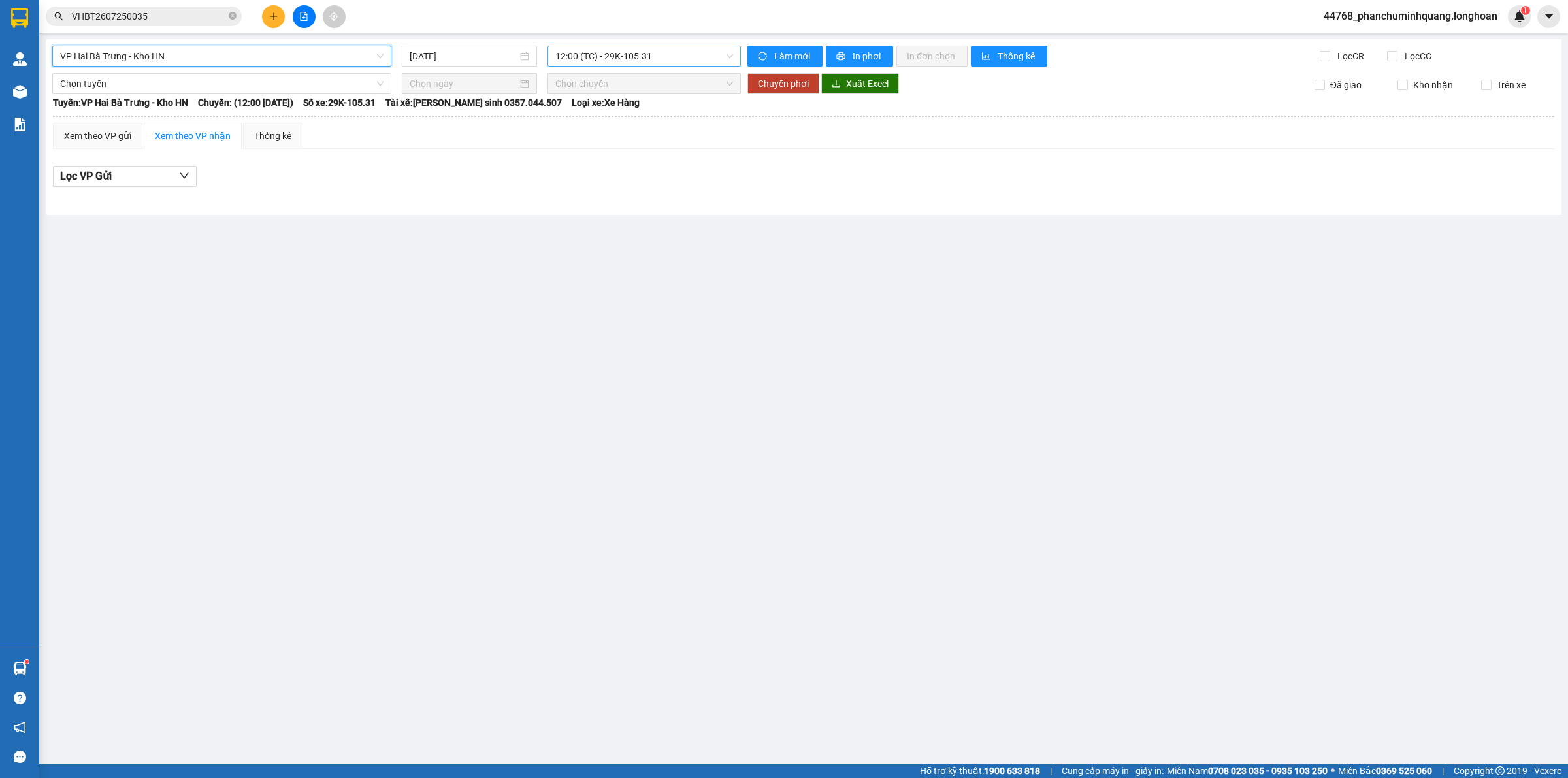
click at [657, 53] on span "12:00 (TC) - 29K-105.31" at bounding box center [643, 56] width 178 height 19
click at [622, 131] on div "19:45 (TC) - 29K-105.31" at bounding box center [605, 124] width 102 height 15
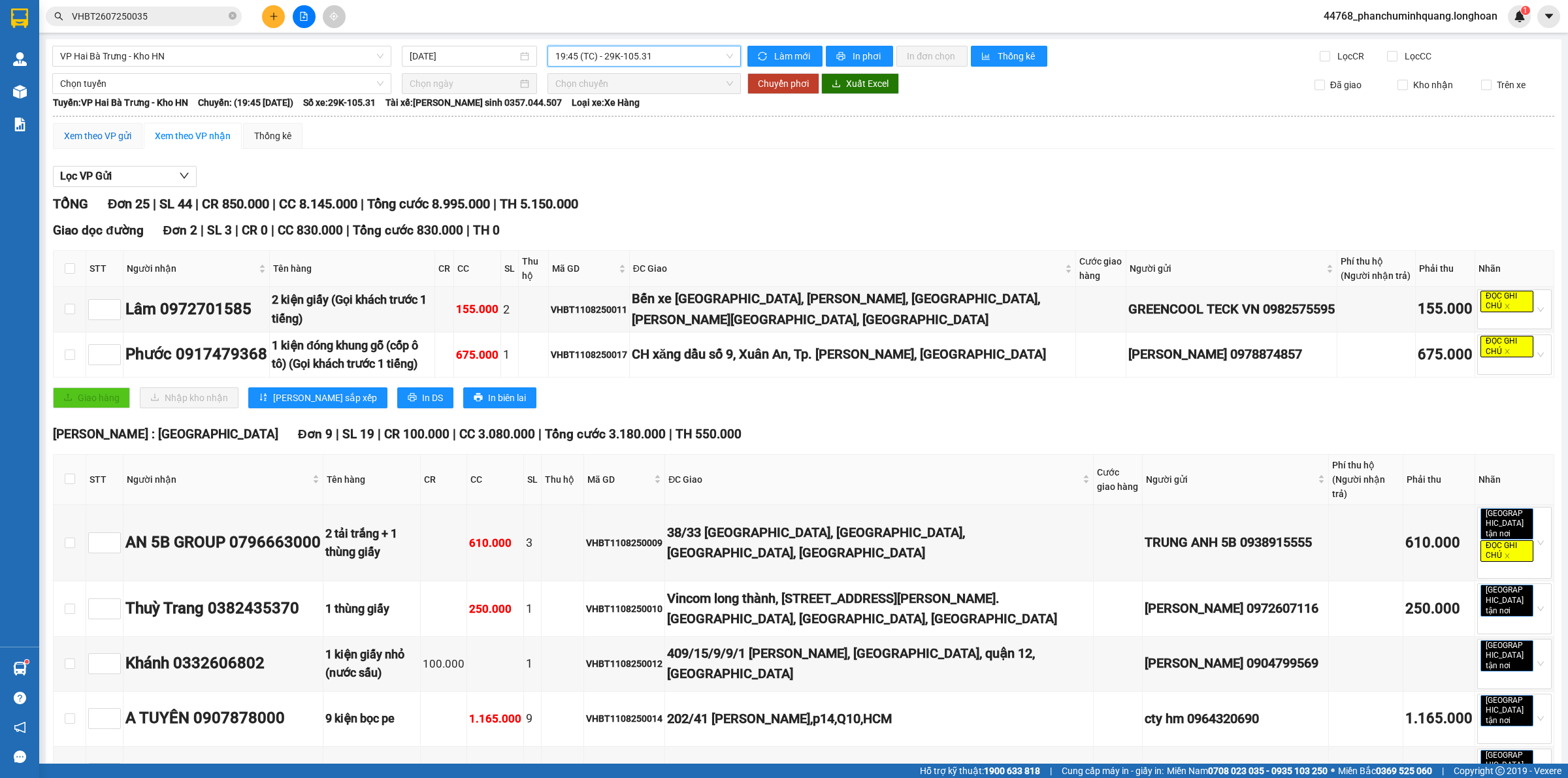
click at [116, 137] on div "Xem theo VP gửi" at bounding box center [97, 136] width 67 height 15
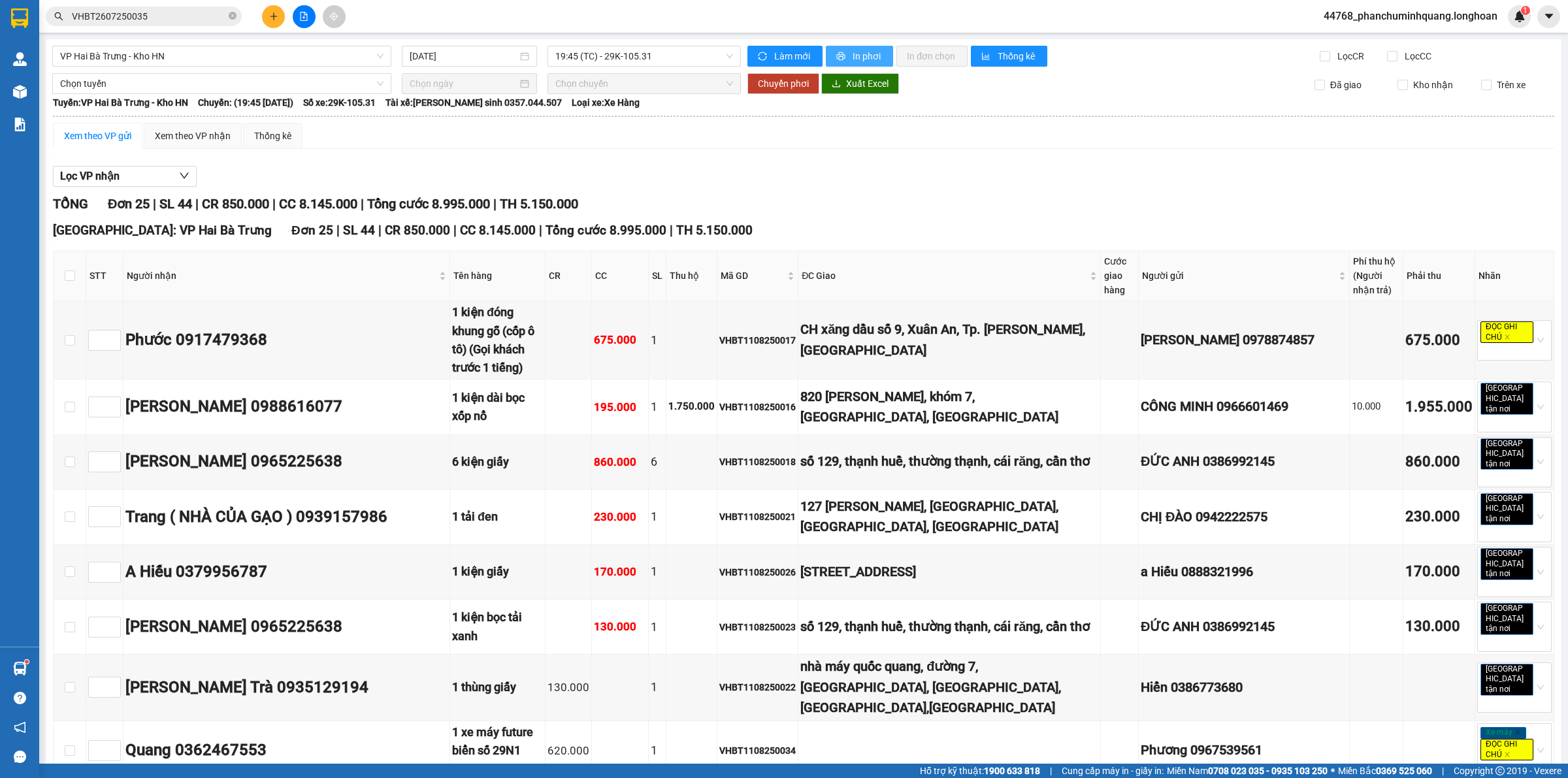
click at [853, 49] on span "In phơi" at bounding box center [867, 56] width 30 height 15
click at [175, 134] on div "Xem theo VP nhận" at bounding box center [193, 136] width 76 height 15
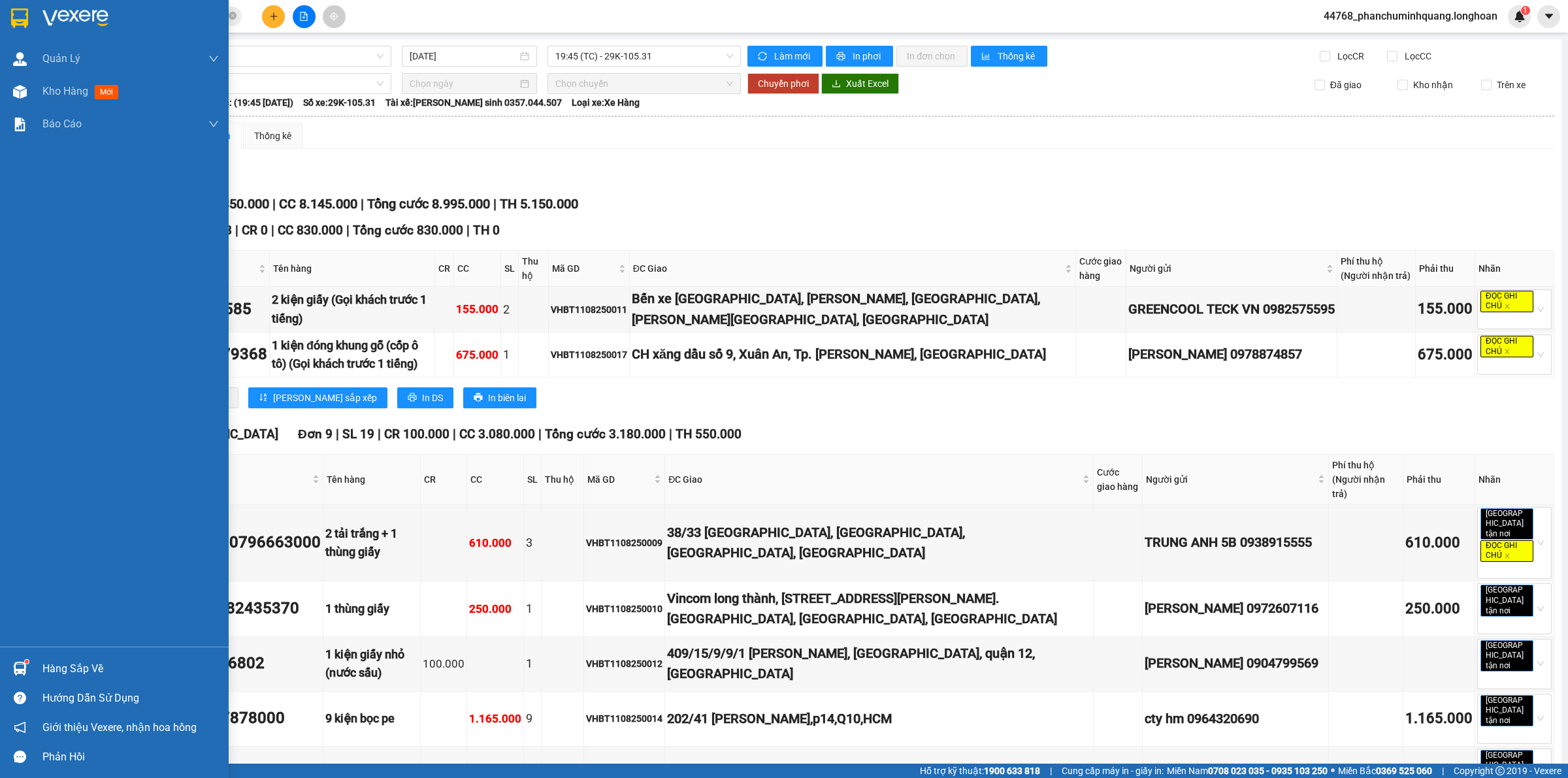
click at [28, 11] on div at bounding box center [20, 18] width 23 height 23
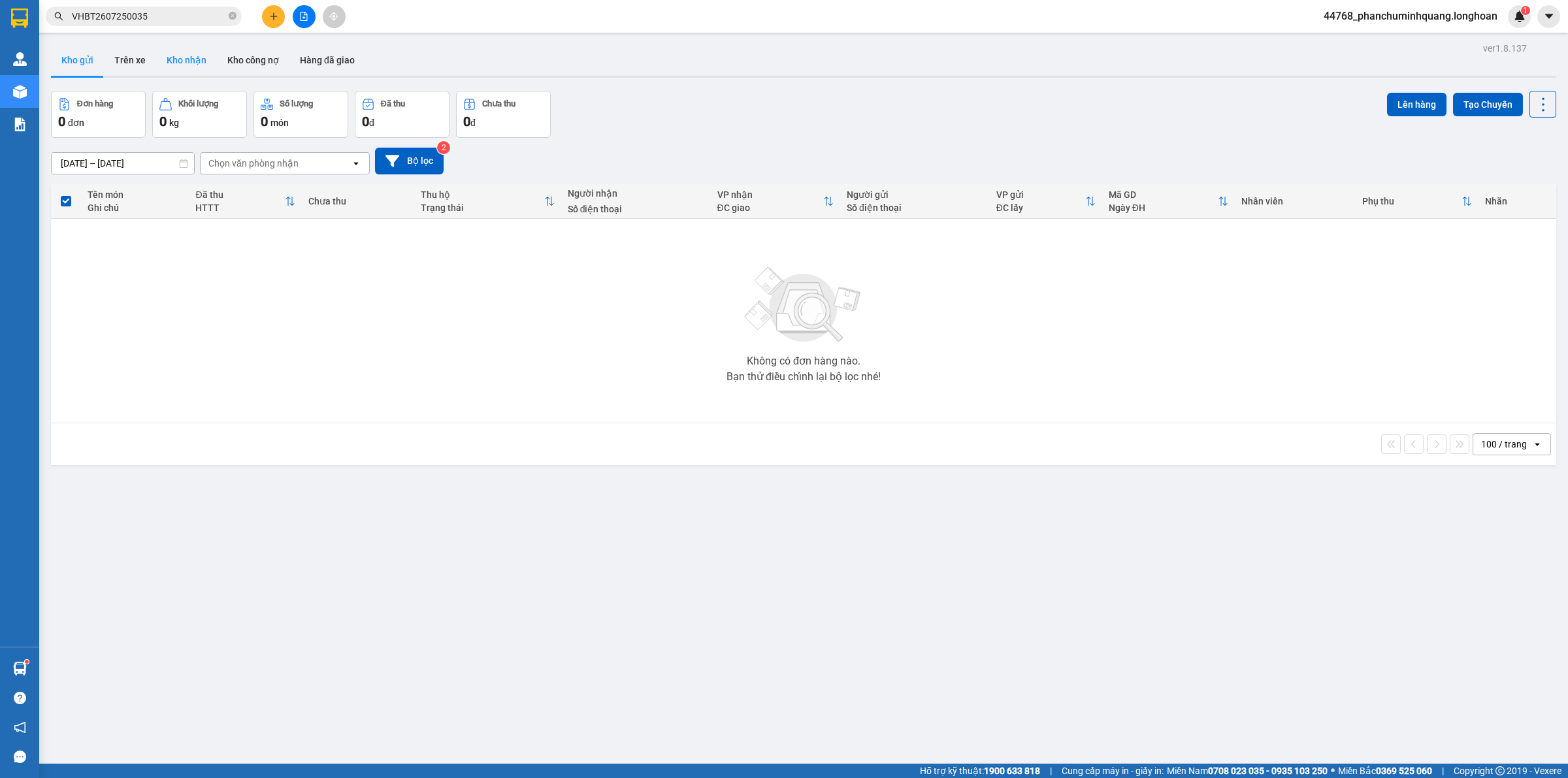
click at [190, 57] on button "Kho nhận" at bounding box center [186, 60] width 61 height 31
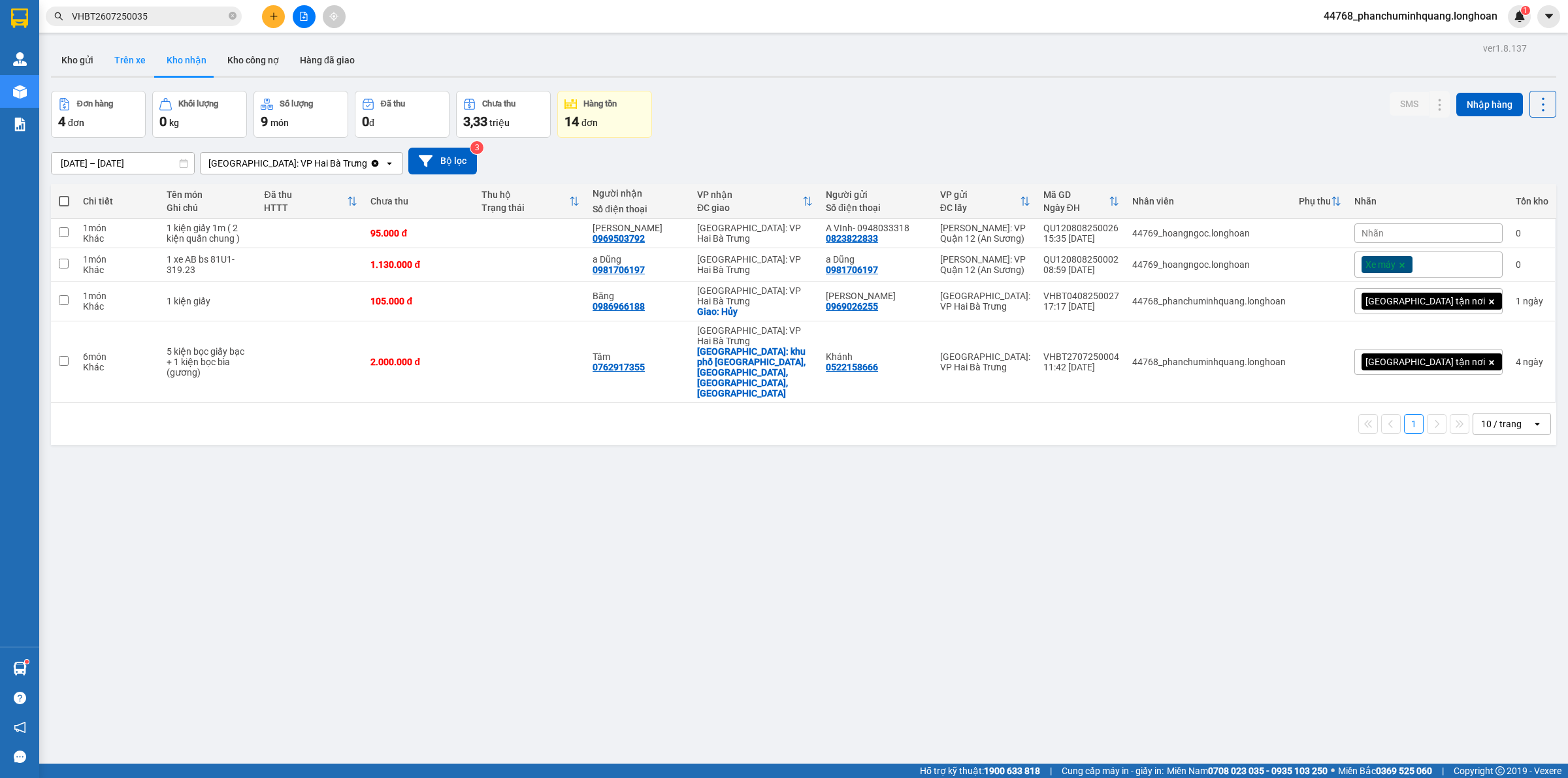
click at [127, 62] on button "Trên xe" at bounding box center [130, 60] width 52 height 31
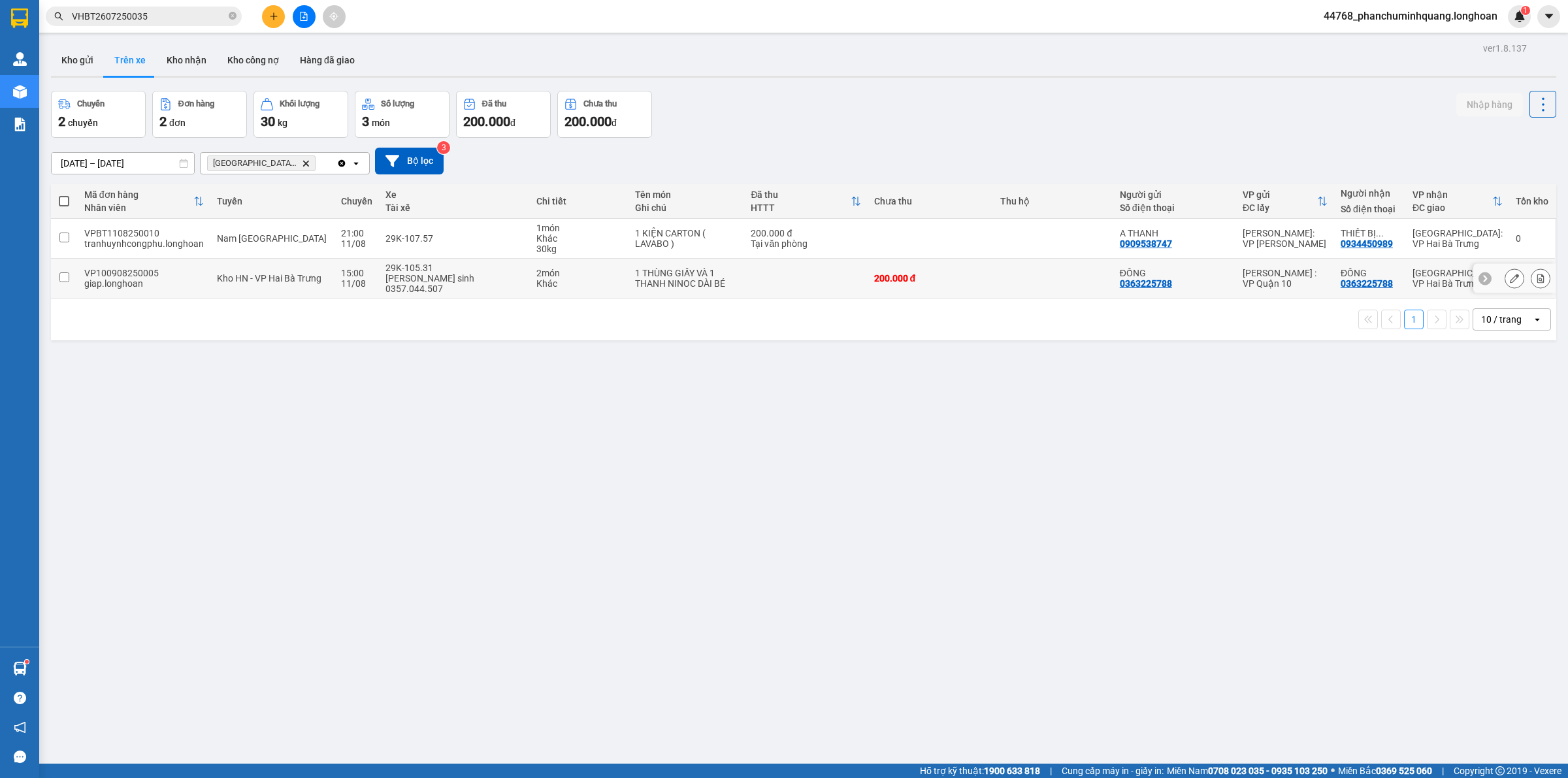
click at [1060, 272] on td at bounding box center [1053, 278] width 119 height 40
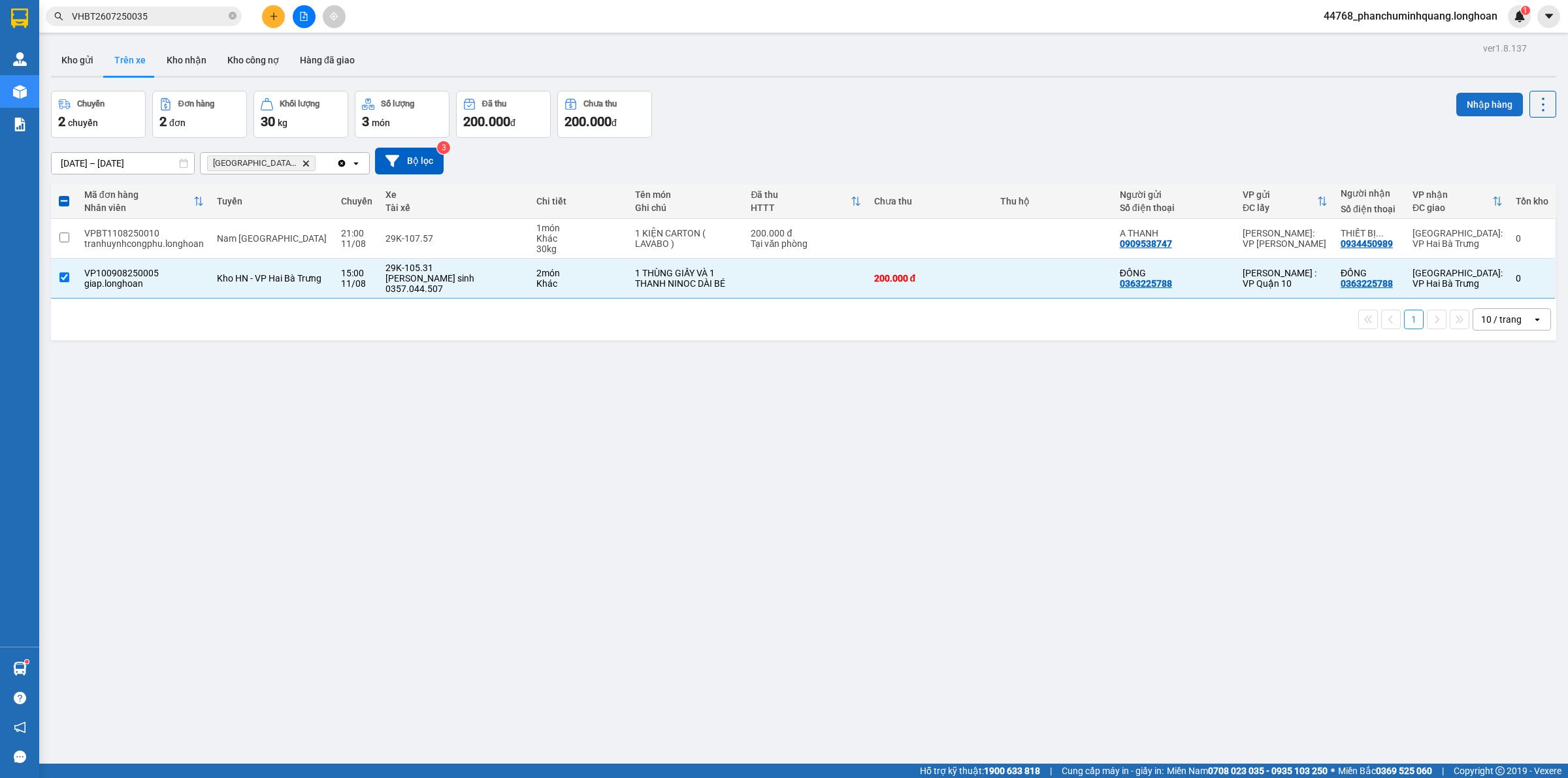
click at [1457, 93] on button "Nhập hàng" at bounding box center [1489, 105] width 67 height 23
checkbox input "false"
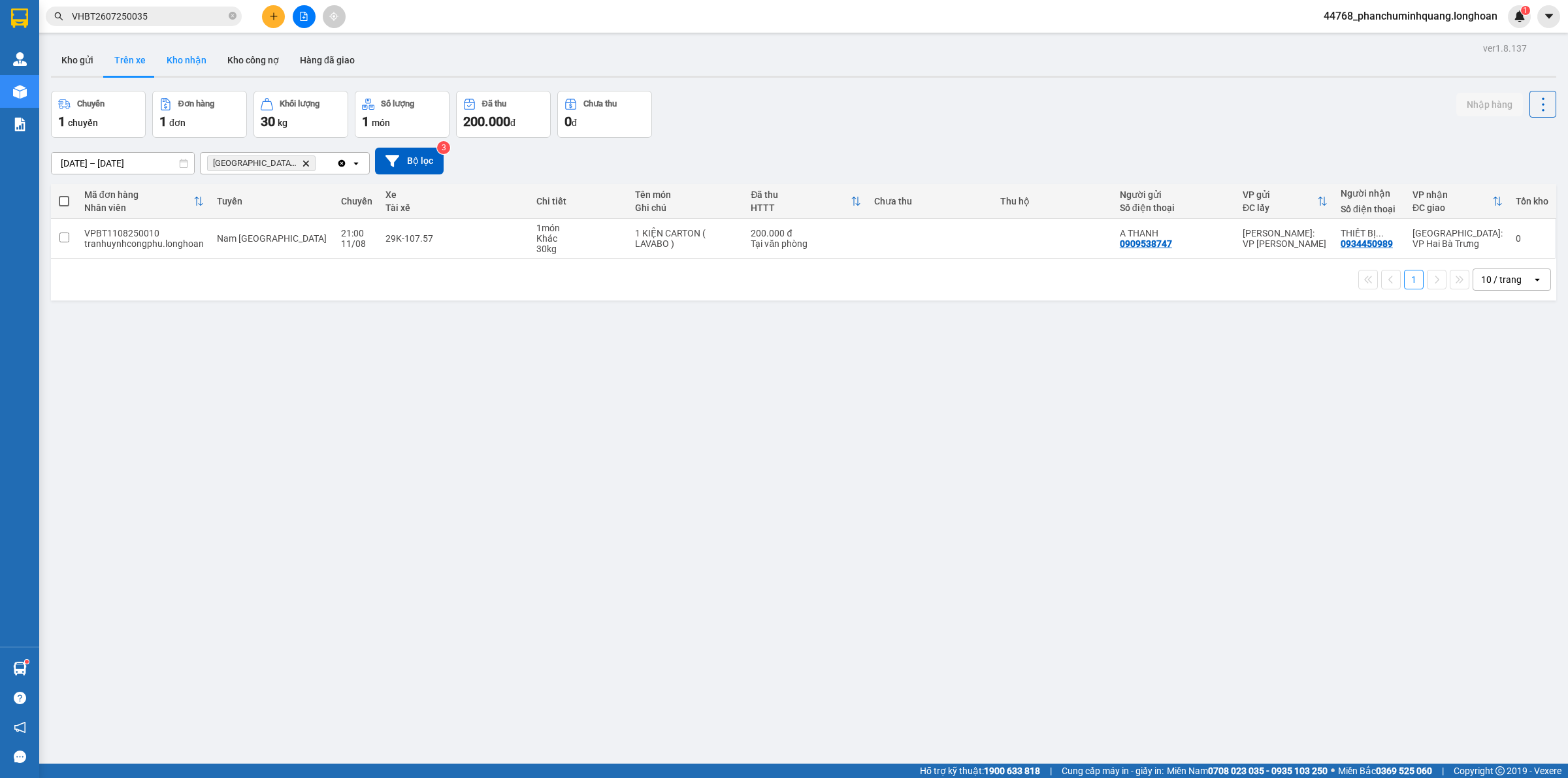
click at [187, 59] on button "Kho nhận" at bounding box center [186, 60] width 61 height 31
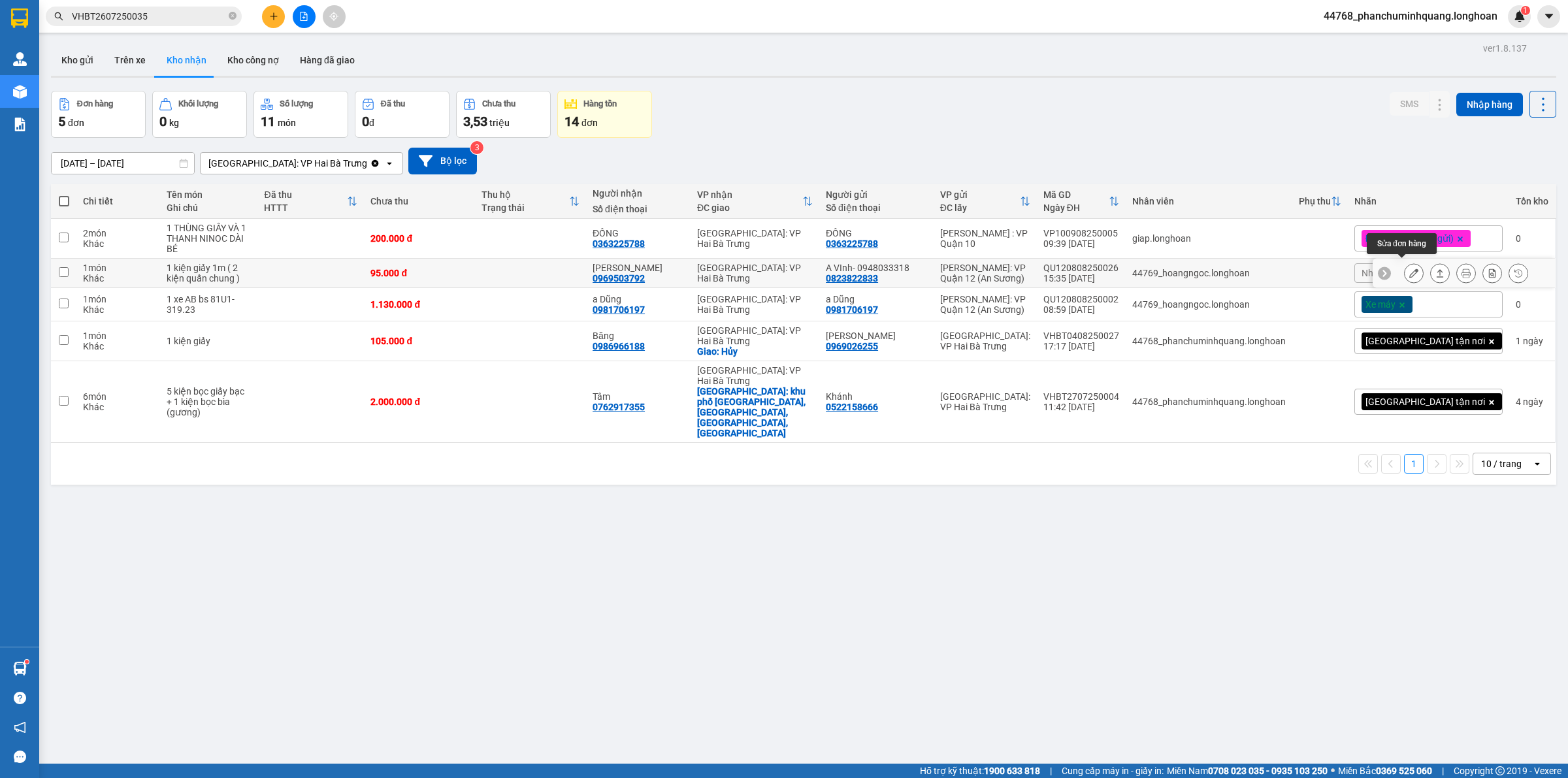
click at [1409, 269] on icon at bounding box center [1413, 273] width 9 height 9
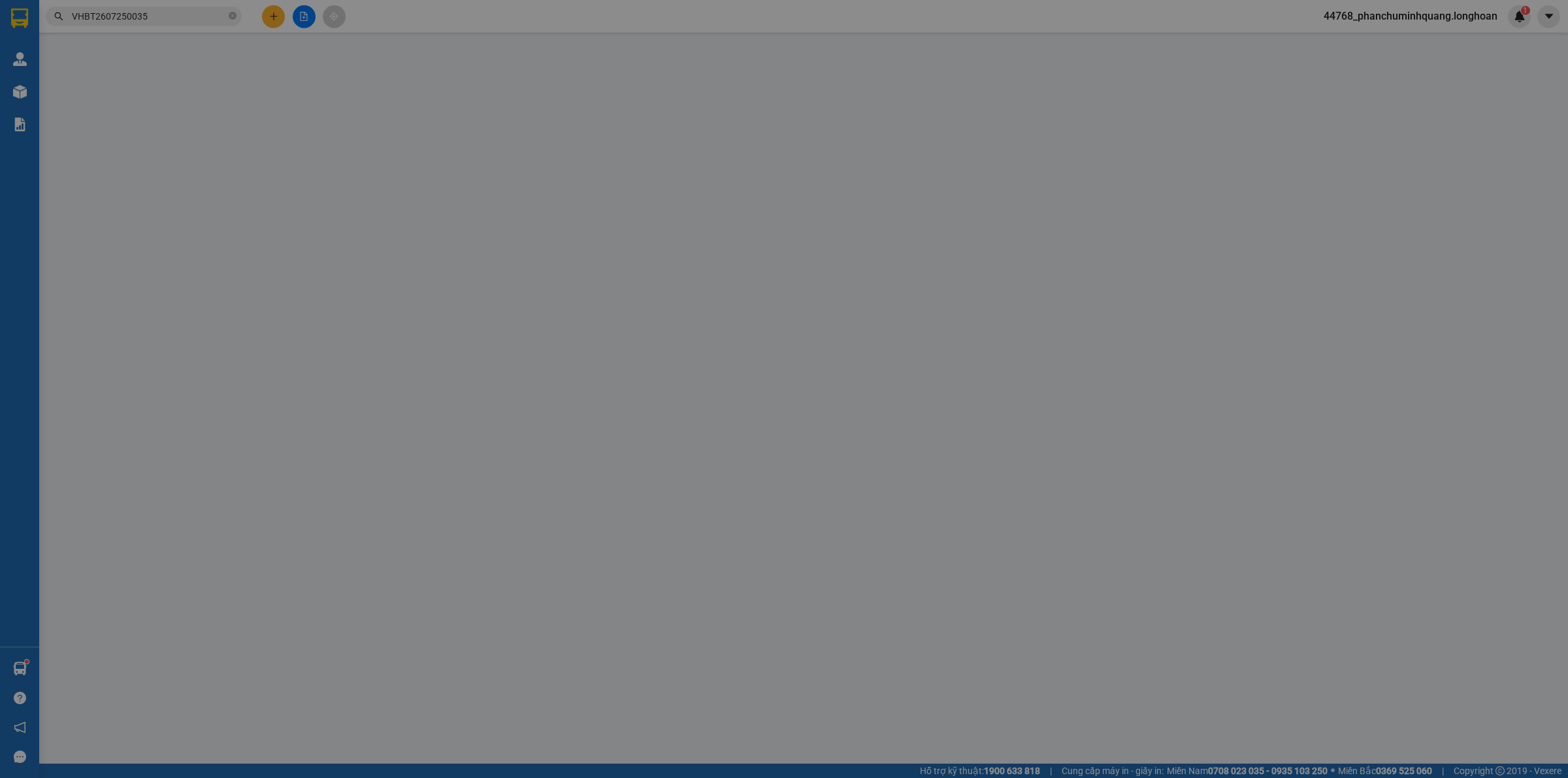
type input "0823822833"
type input "A VInh- 0948033318"
type input "0969503792"
type input "[PERSON_NAME]"
type input "nhận theo kiện - hư hỏng ko chịu trách nhiệm"
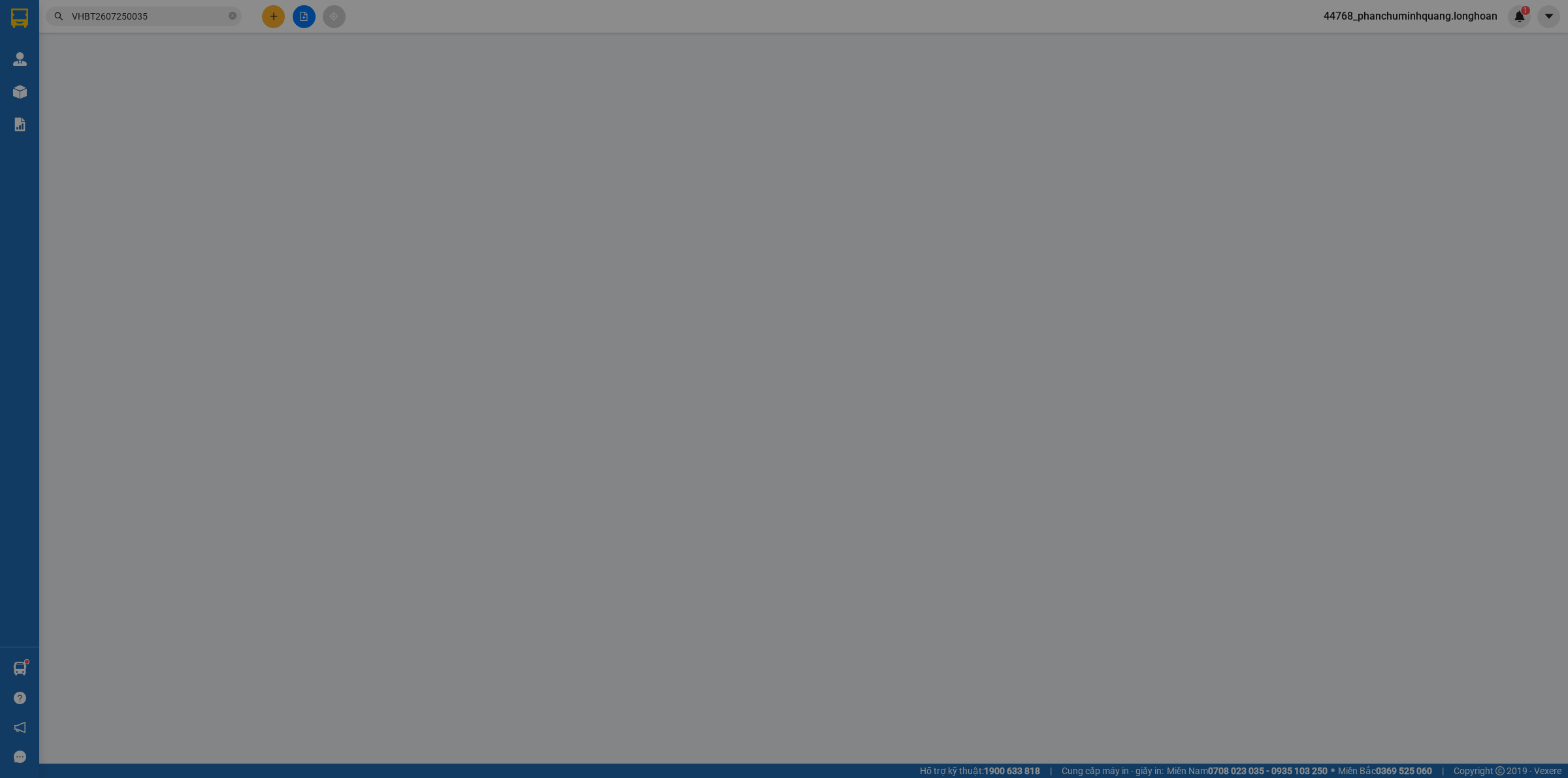
type input "95.000"
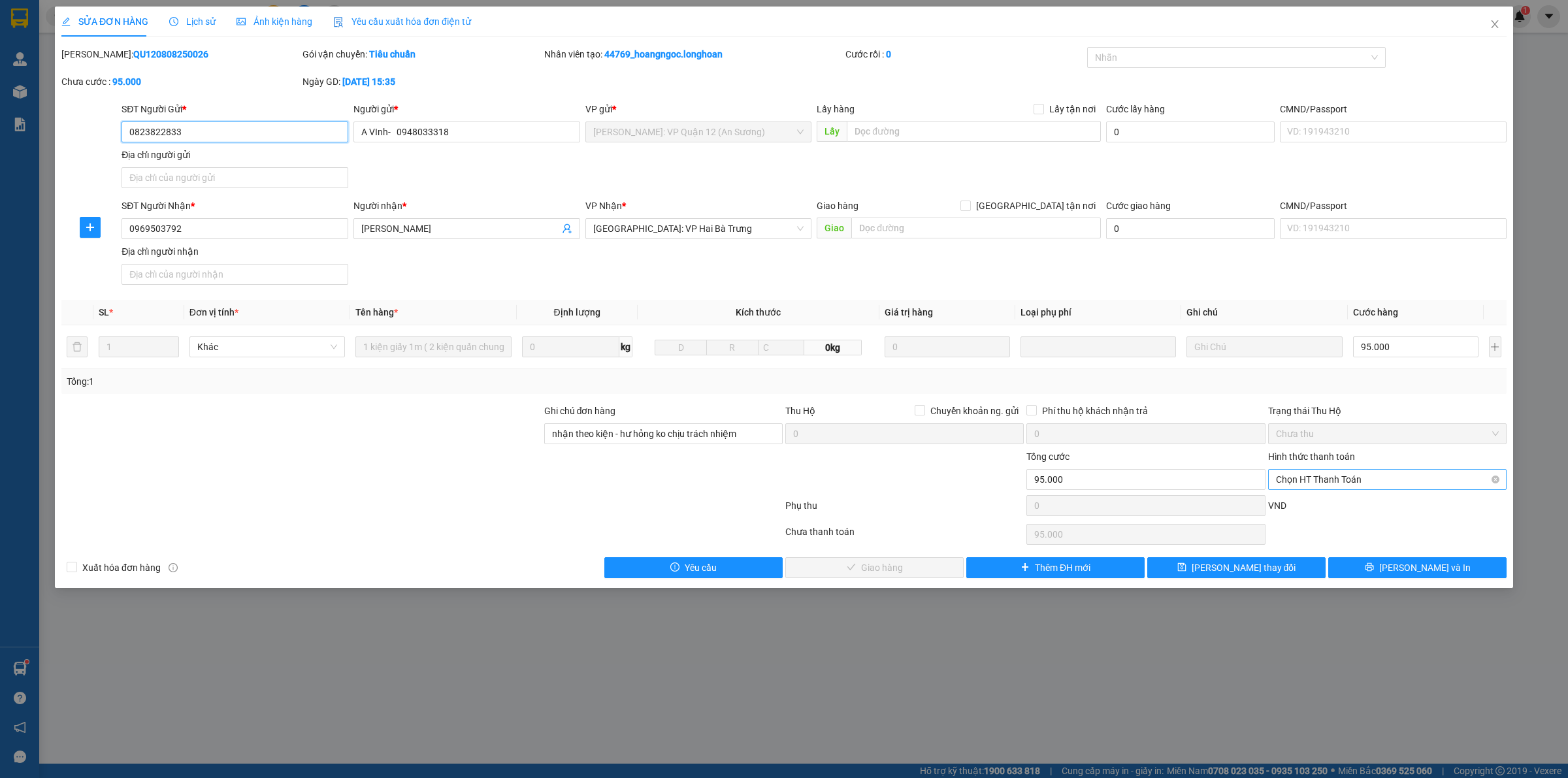
click at [1329, 475] on span "Chọn HT Thanh Toán" at bounding box center [1388, 479] width 223 height 19
click at [1338, 513] on div "Tại văn phòng" at bounding box center [1388, 506] width 223 height 15
type input "0"
click at [896, 567] on span "[PERSON_NAME] và Giao hàng" at bounding box center [881, 567] width 125 height 15
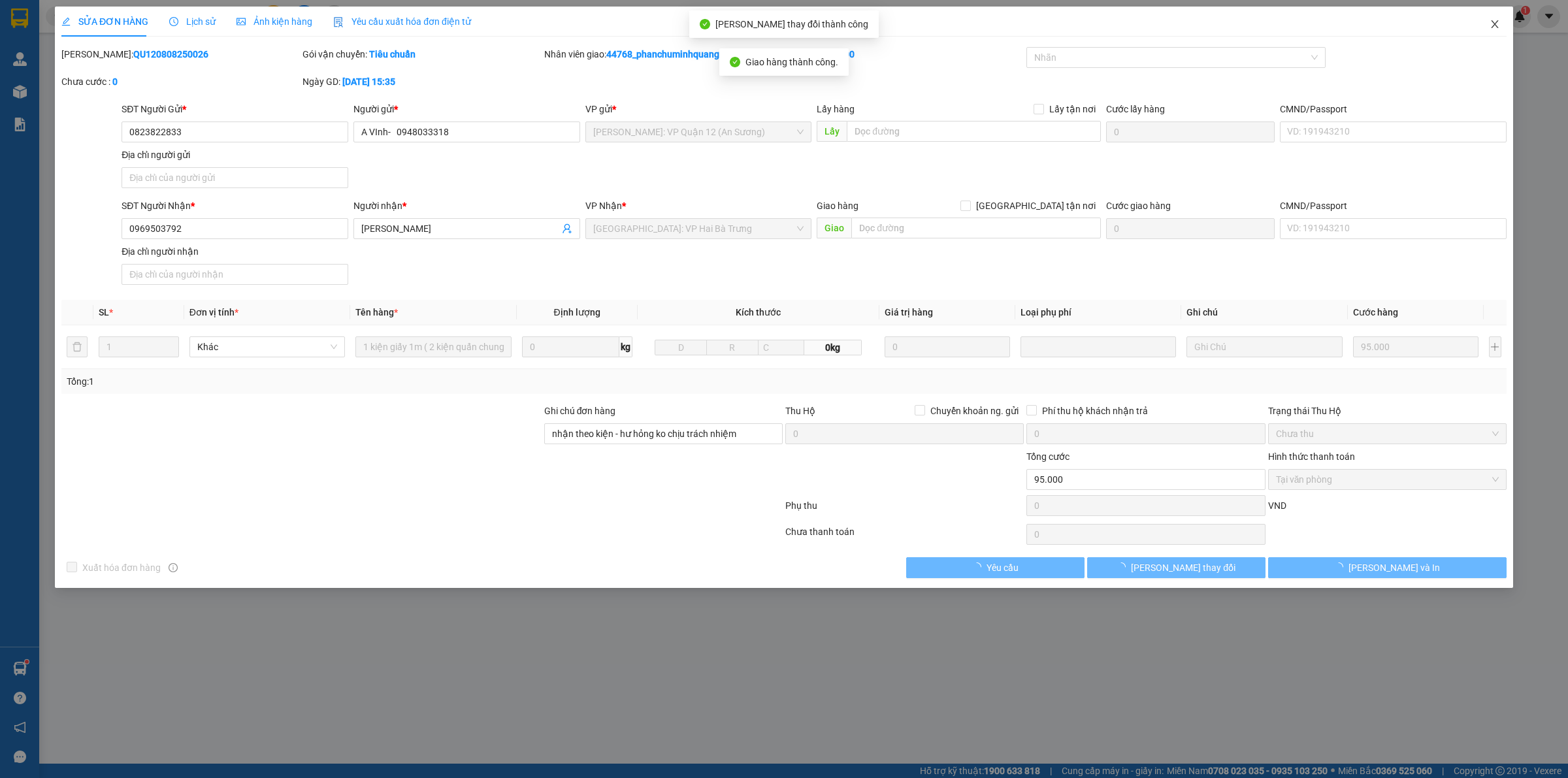
click at [1497, 27] on icon "close" at bounding box center [1494, 24] width 11 height 11
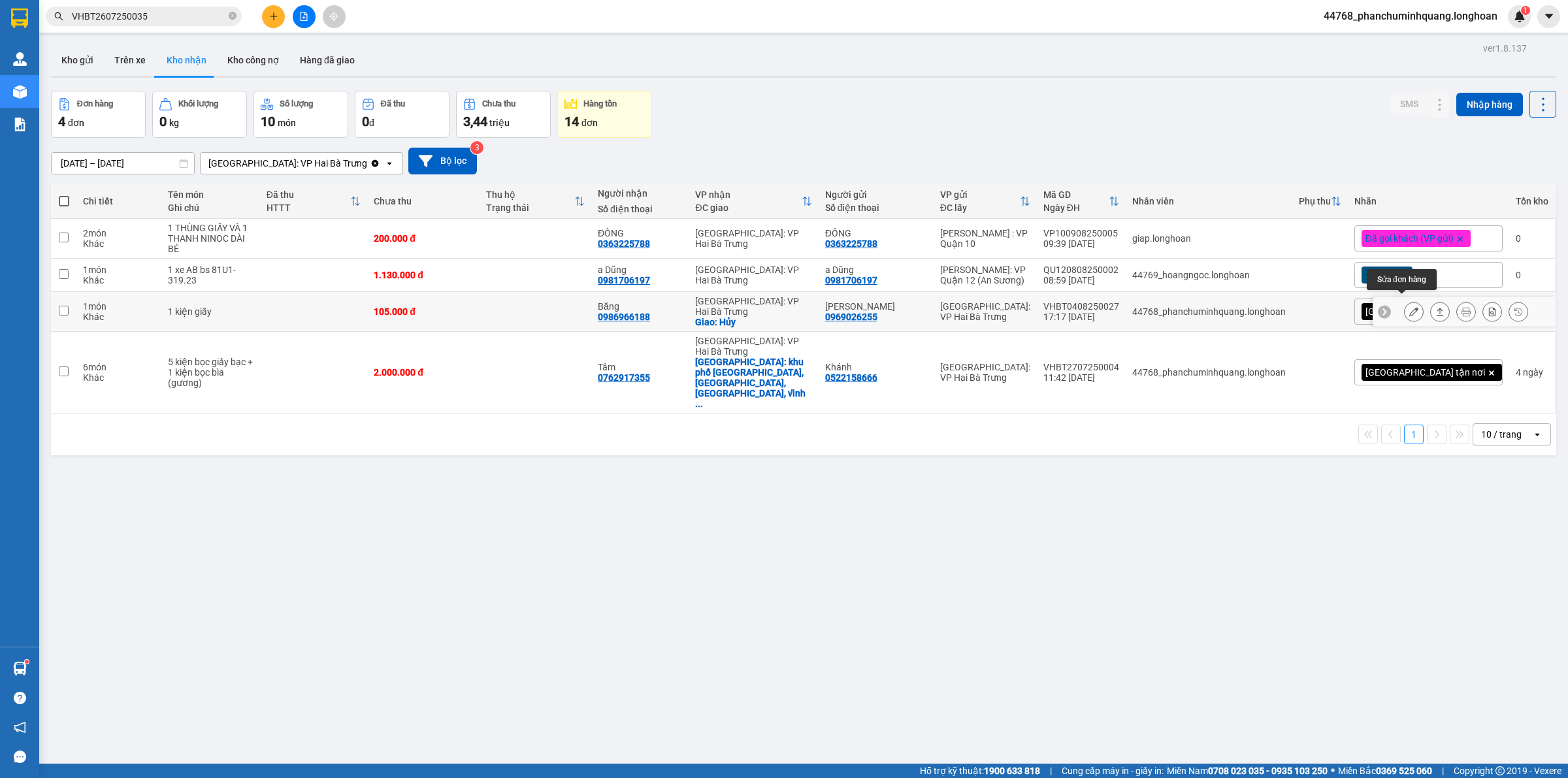
click at [1409, 307] on icon at bounding box center [1413, 310] width 9 height 9
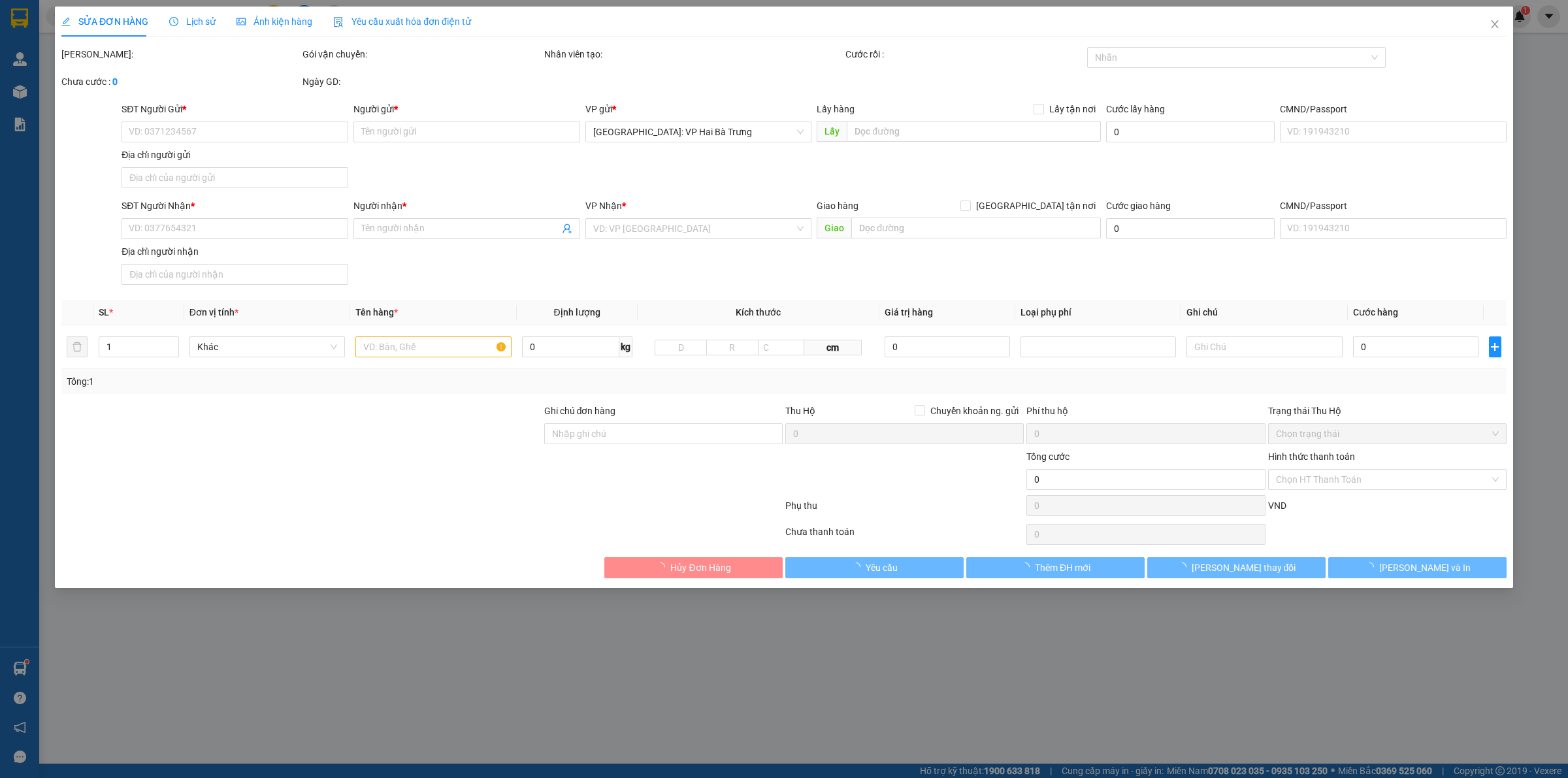
type input "0969026255"
type input "[PERSON_NAME]"
type input "0986966188"
type input "Băng"
checkbox input "true"
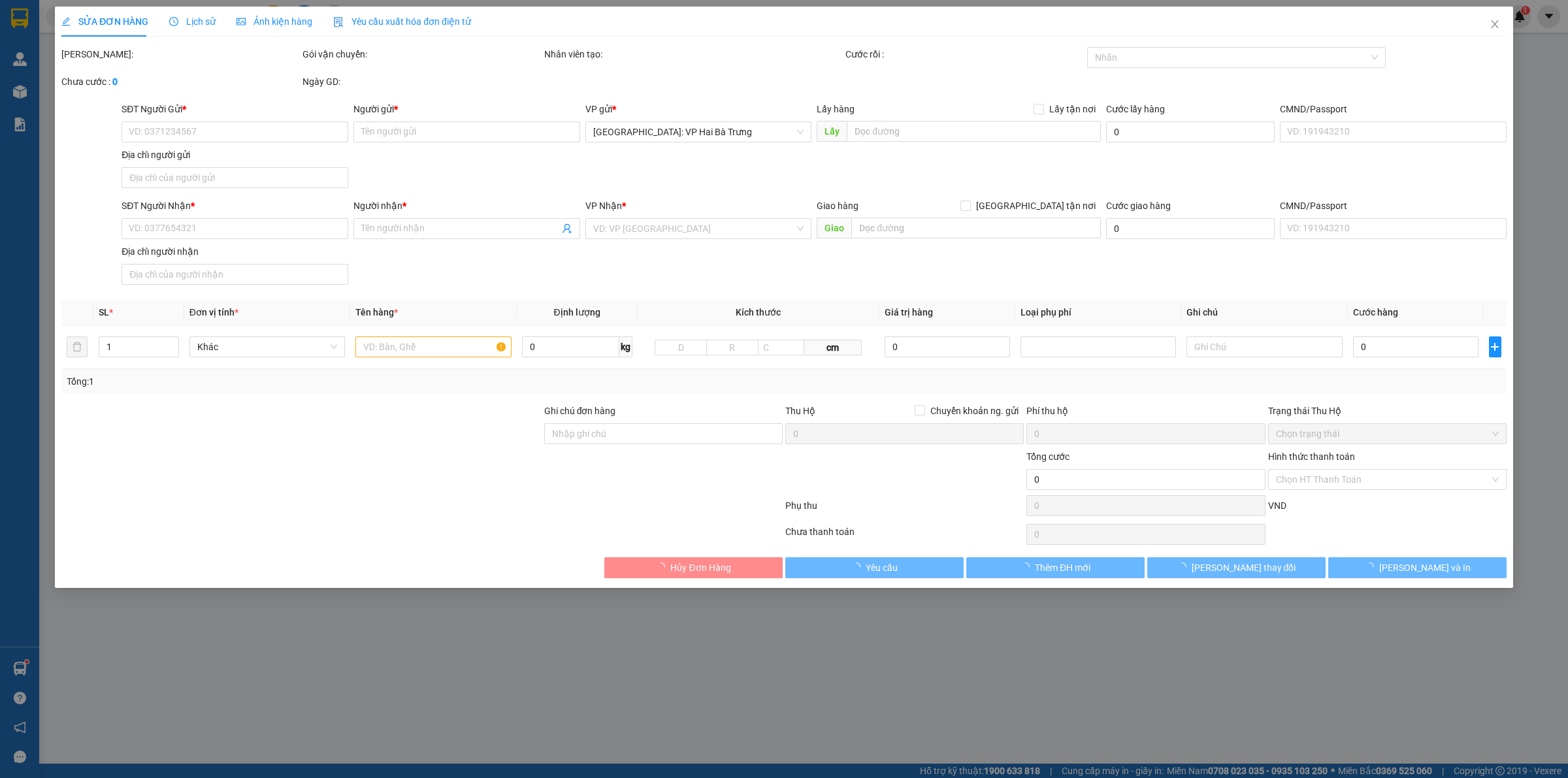
type input "Hủy"
type input "105.000"
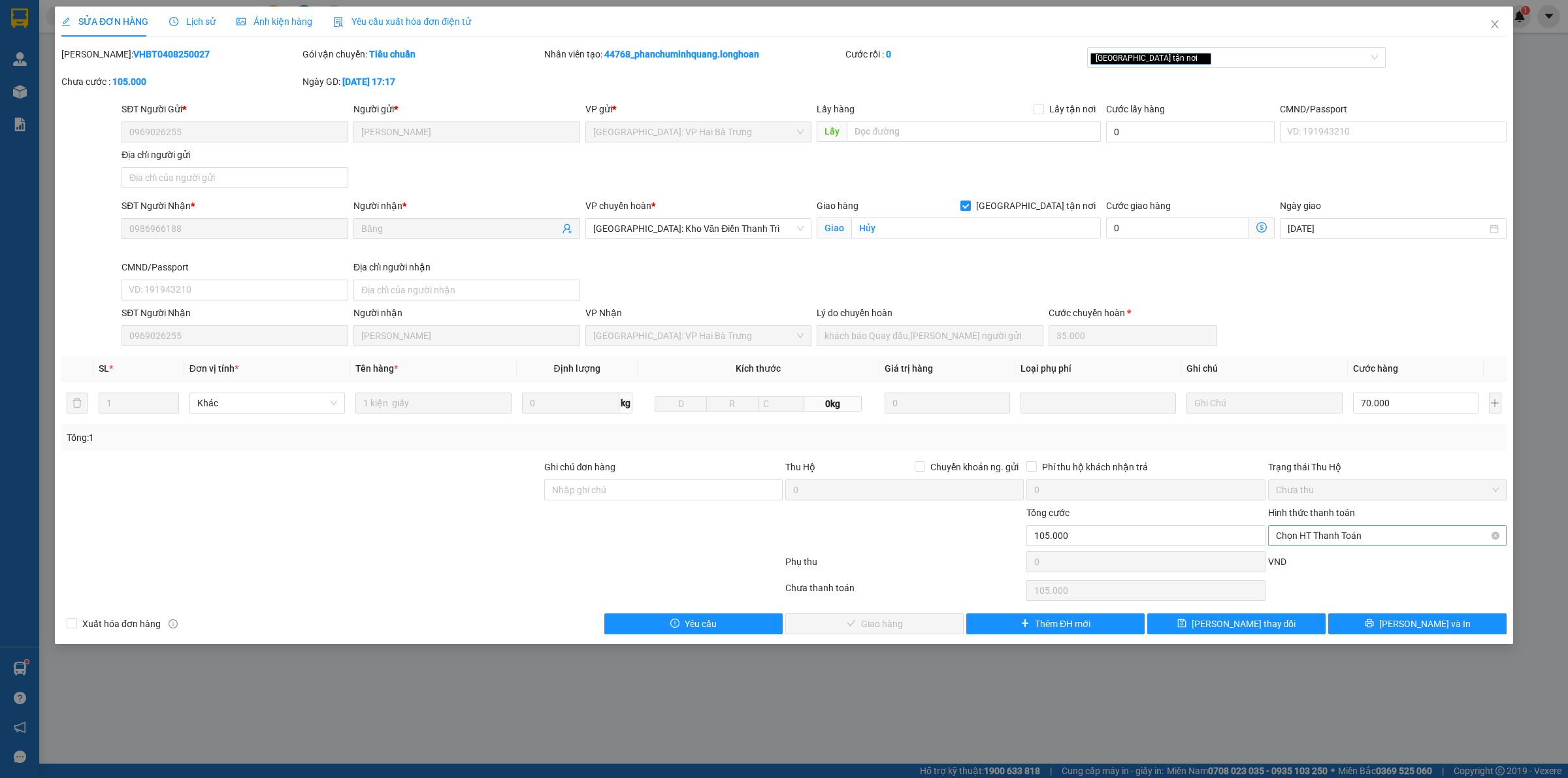
click at [1338, 535] on span "Chọn HT Thanh Toán" at bounding box center [1388, 535] width 223 height 19
click at [1325, 559] on div "Tại văn phòng" at bounding box center [1388, 563] width 223 height 15
type input "0"
click at [916, 619] on span "[PERSON_NAME] và Giao hàng" at bounding box center [881, 624] width 125 height 15
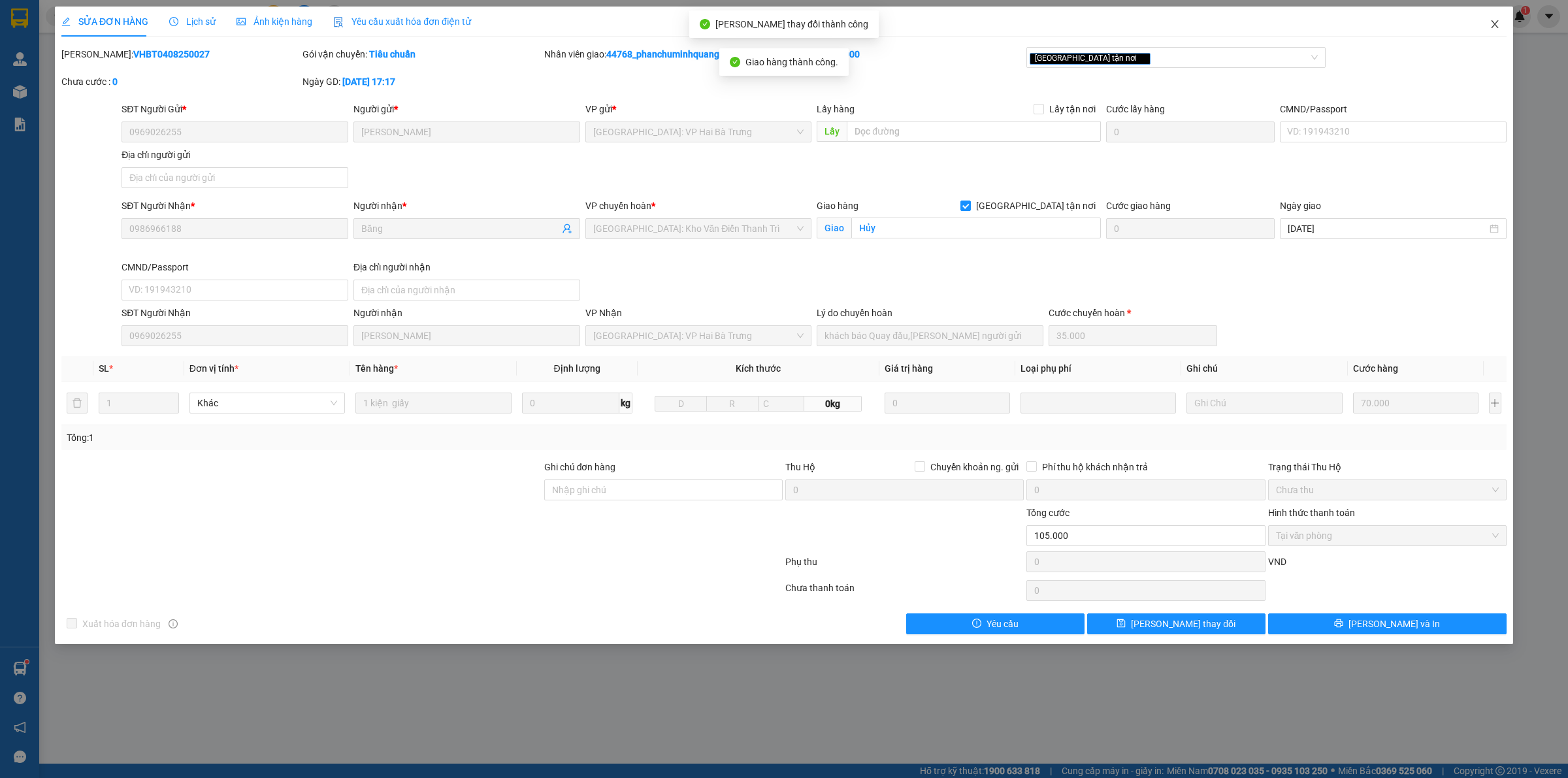
click at [1498, 17] on span "Close" at bounding box center [1495, 25] width 37 height 37
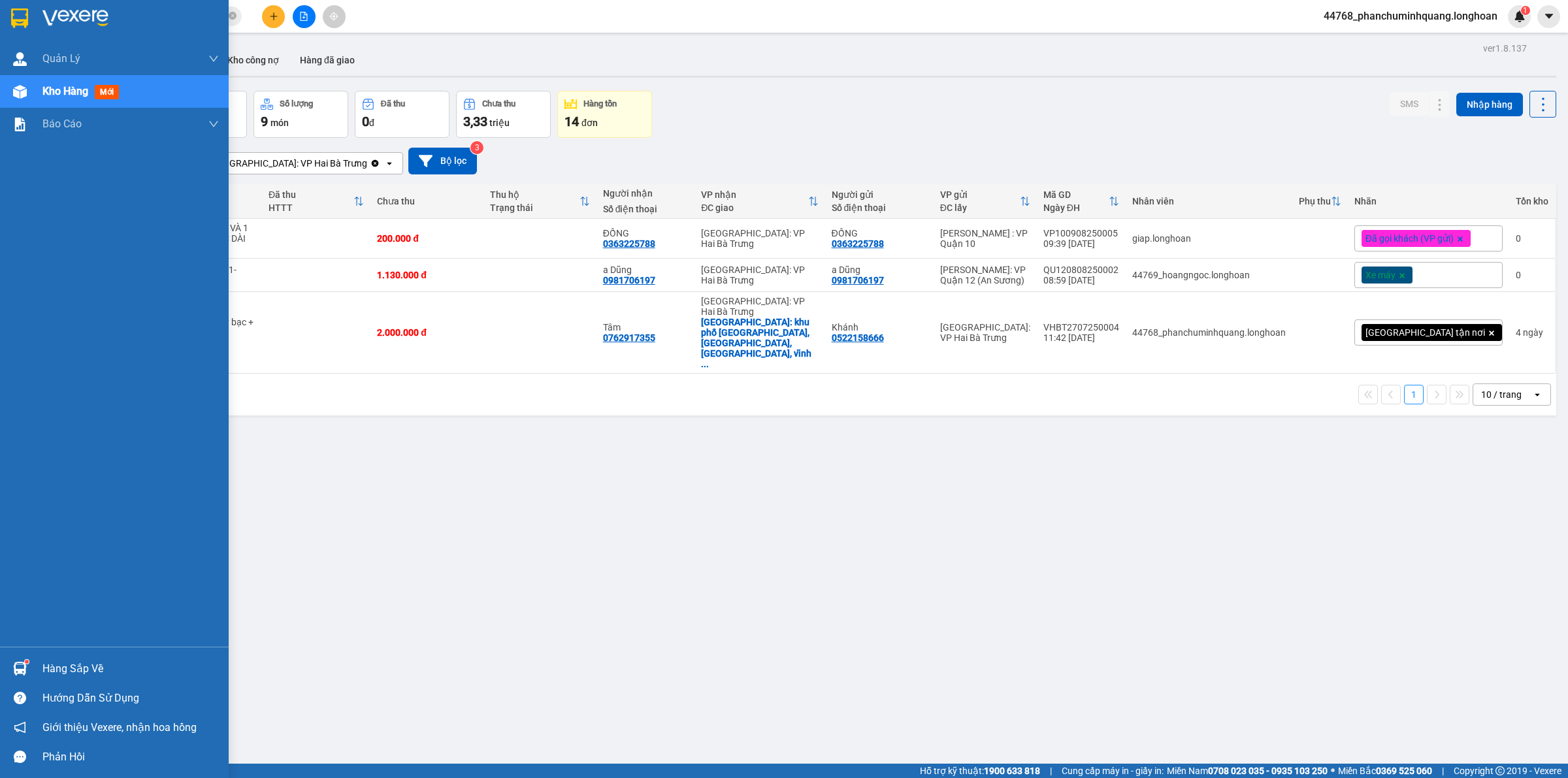
click at [23, 21] on img at bounding box center [19, 18] width 17 height 19
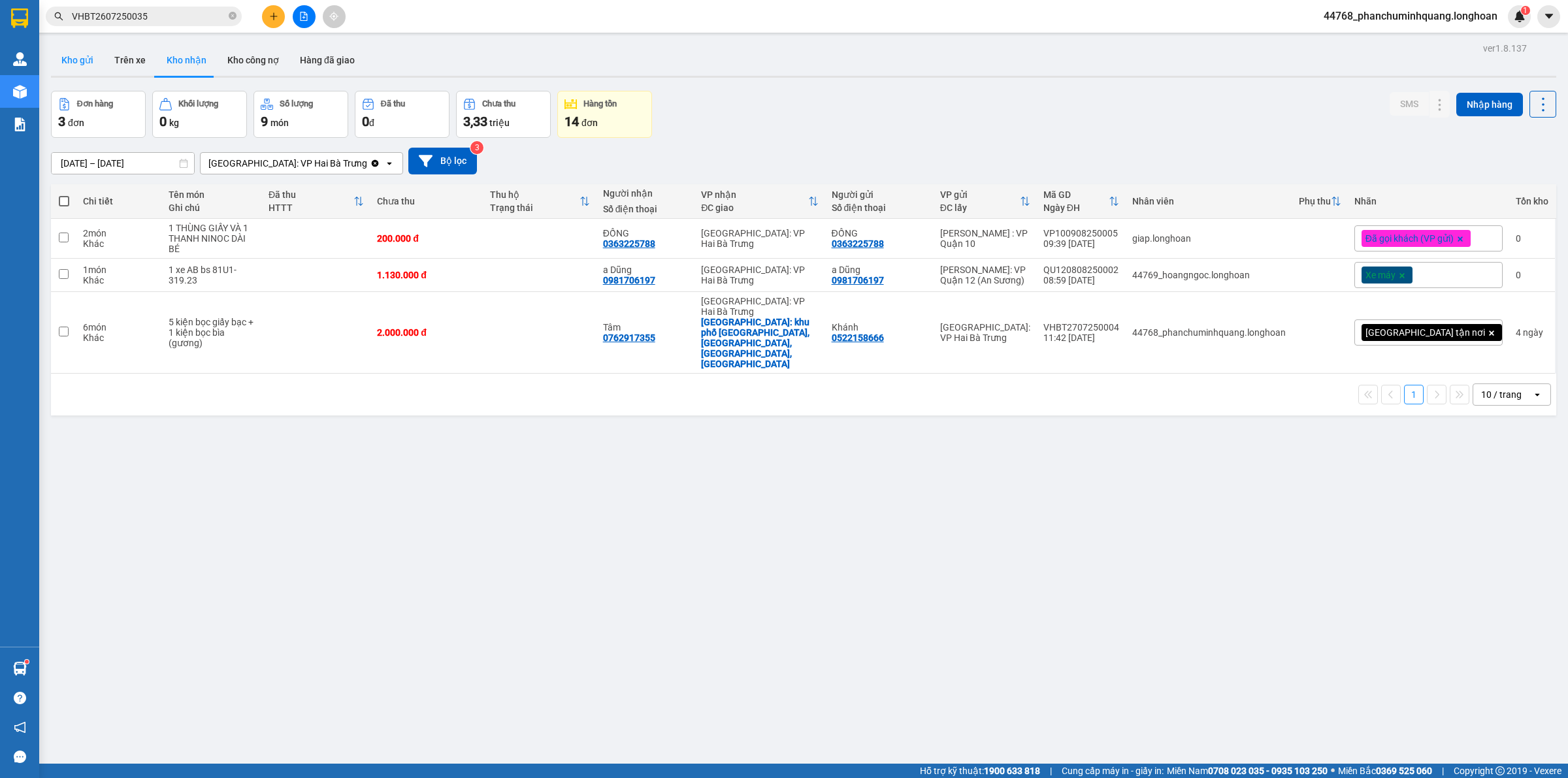
click at [79, 60] on button "Kho gửi" at bounding box center [78, 60] width 53 height 31
